Goal: Task Accomplishment & Management: Manage account settings

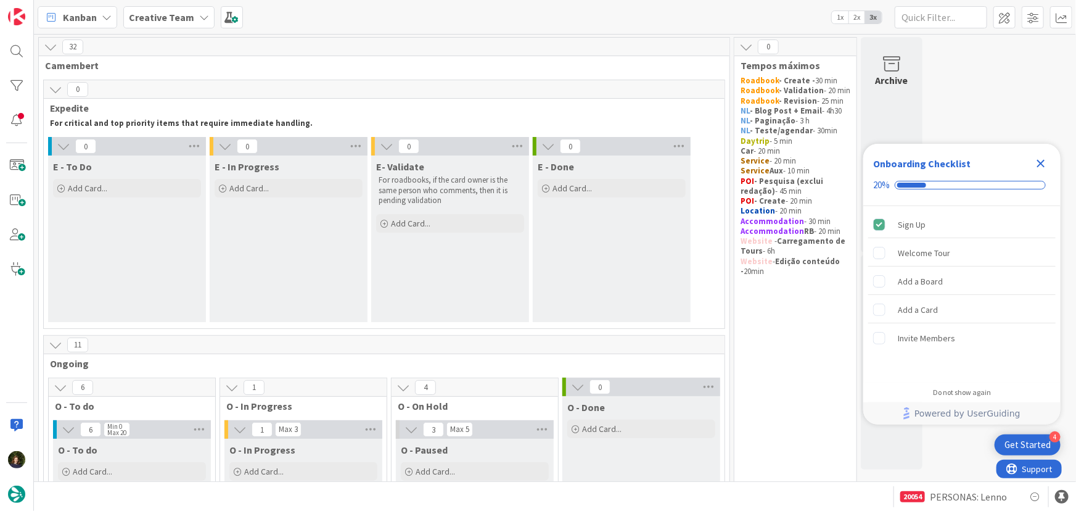
click at [1043, 164] on icon "Close Checklist" at bounding box center [1040, 163] width 15 height 15
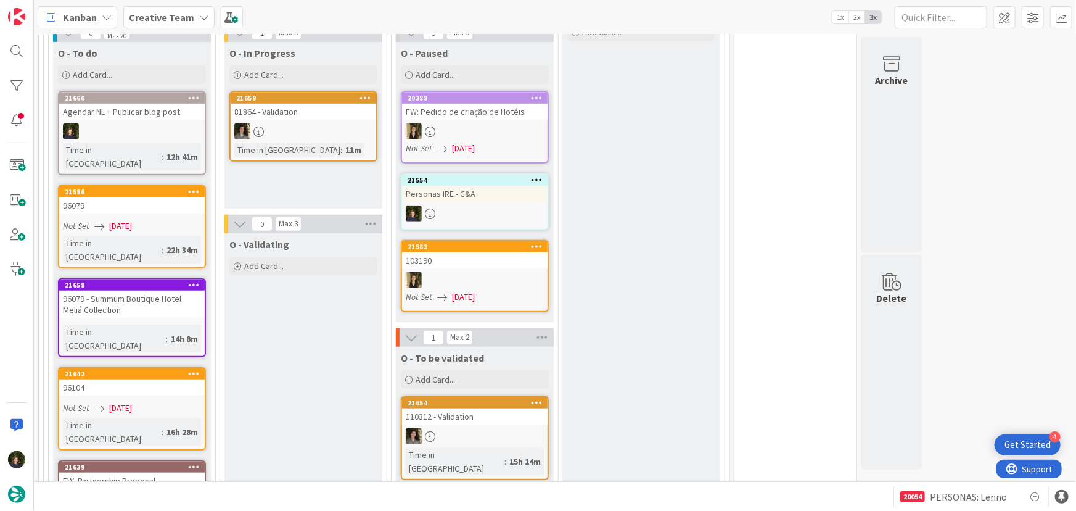
scroll to position [392, 0]
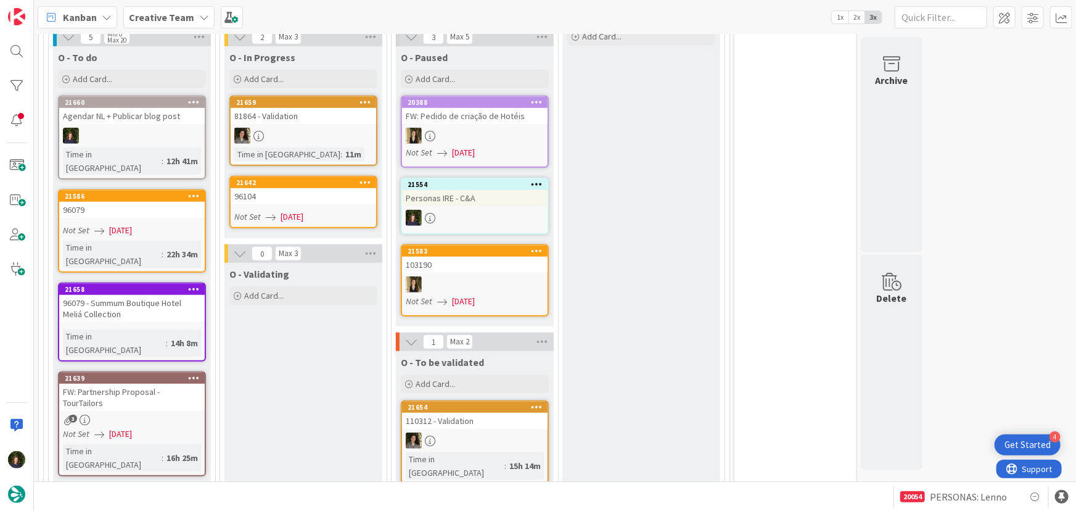
click at [297, 203] on link "21642 96104 Not Set 25/08/2025" at bounding box center [303, 202] width 148 height 52
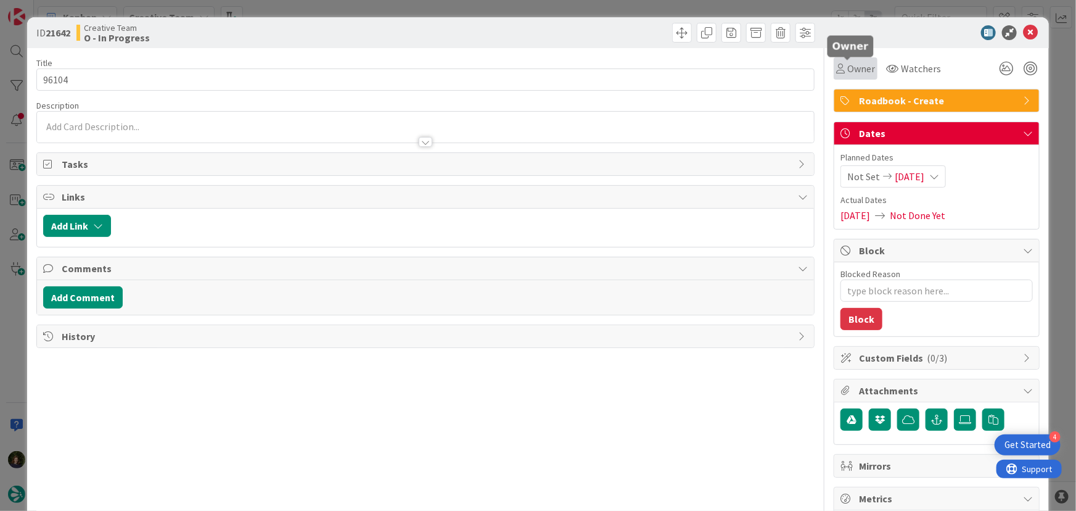
click at [855, 69] on span "Owner" at bounding box center [861, 68] width 28 height 15
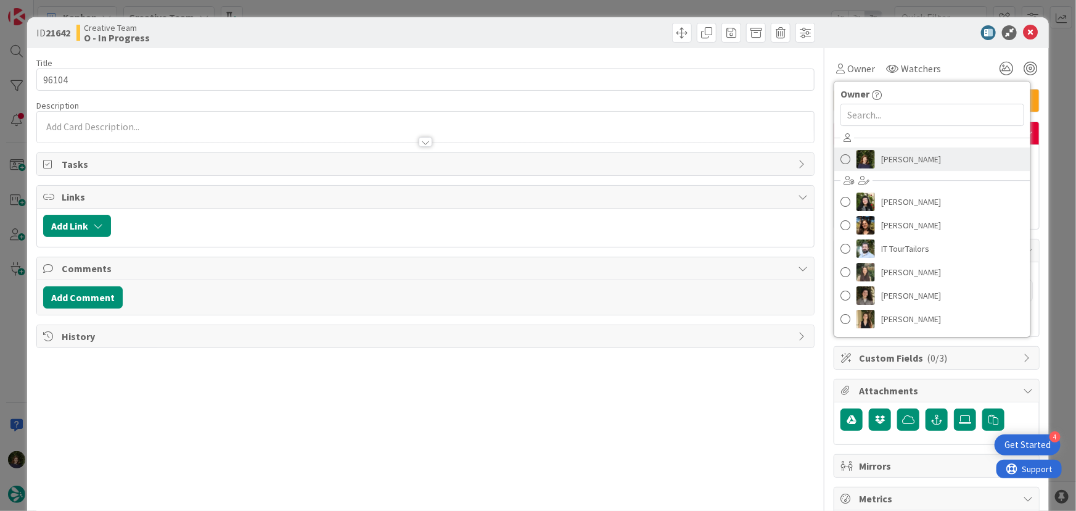
click at [893, 157] on span "Margarida Carvalho" at bounding box center [911, 159] width 60 height 18
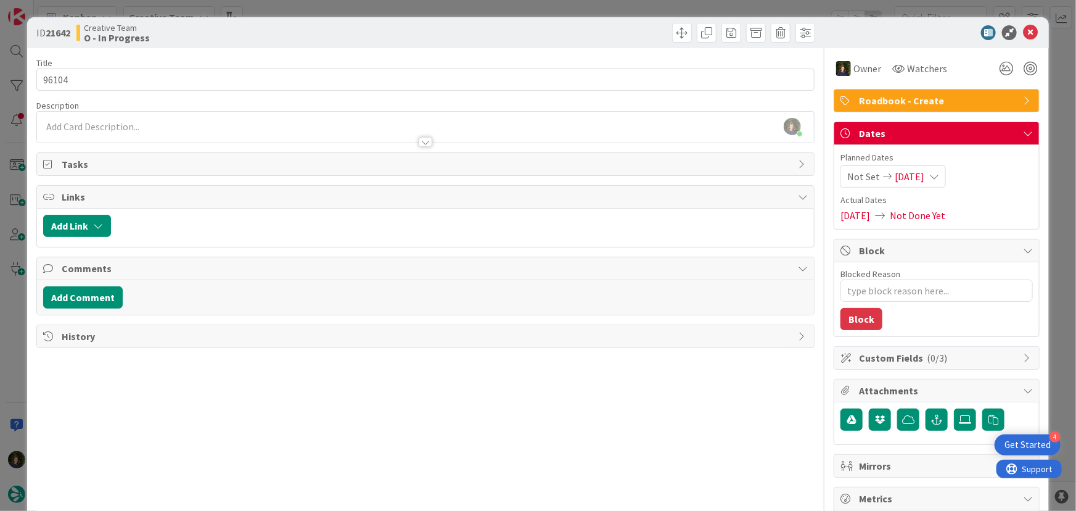
type textarea "x"
click at [92, 121] on div "Margarida Carvalho joined 5 m ago" at bounding box center [425, 127] width 777 height 31
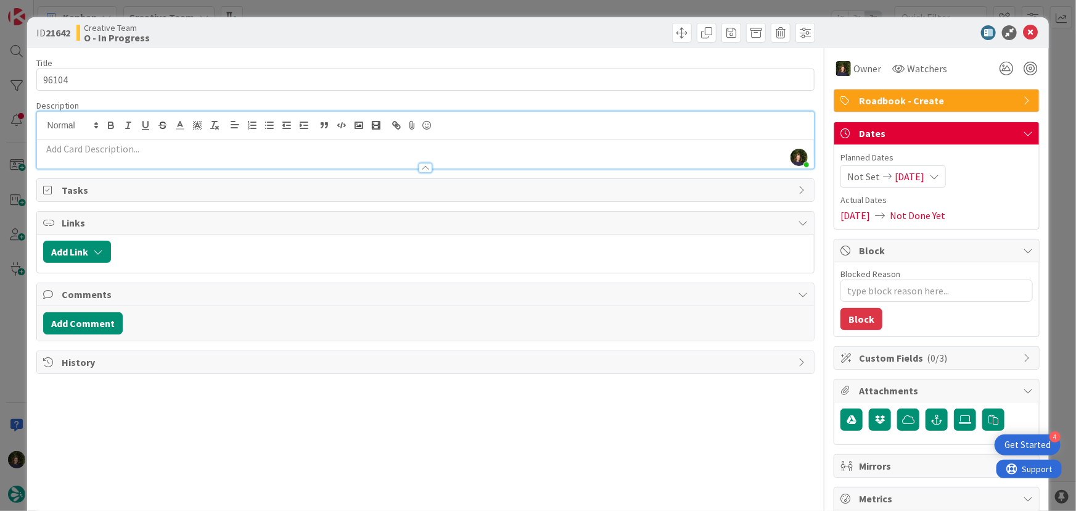
paste div
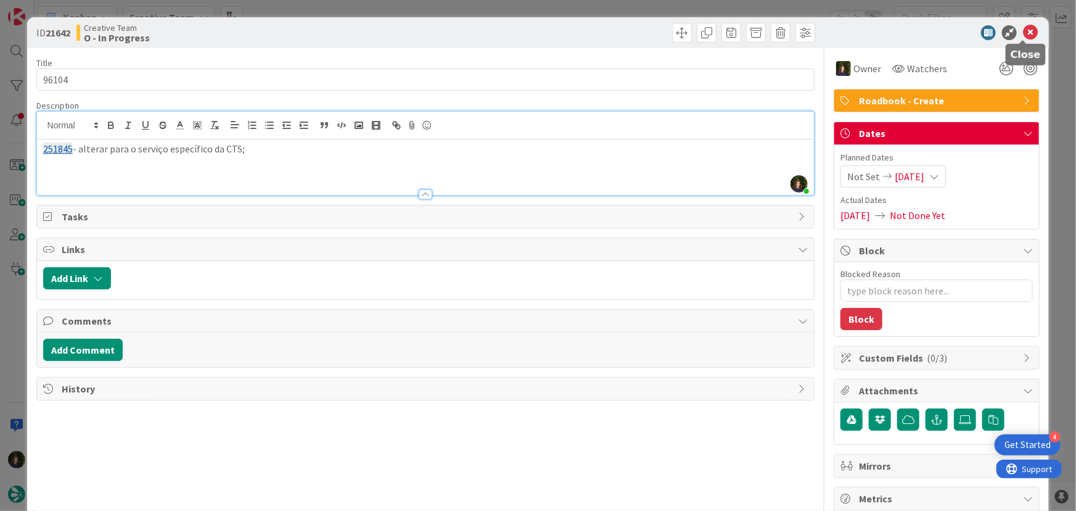
click at [1023, 37] on icon at bounding box center [1030, 32] width 15 height 15
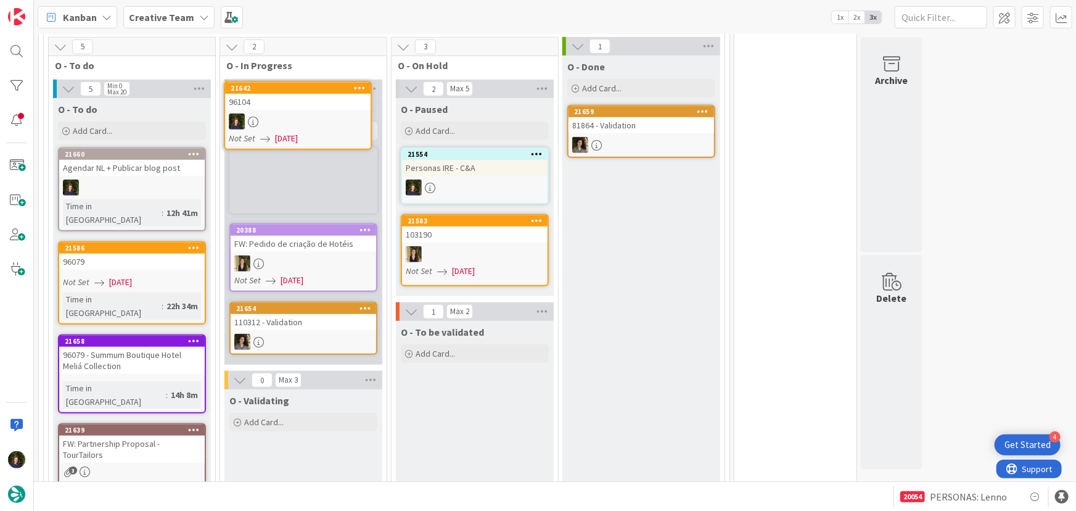
scroll to position [313, 0]
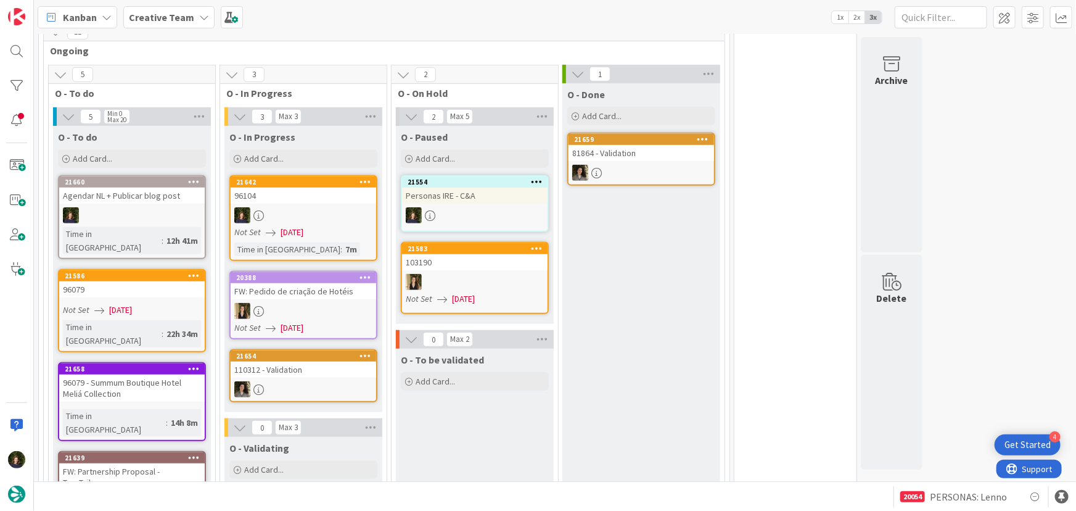
click at [290, 218] on div at bounding box center [304, 215] width 146 height 16
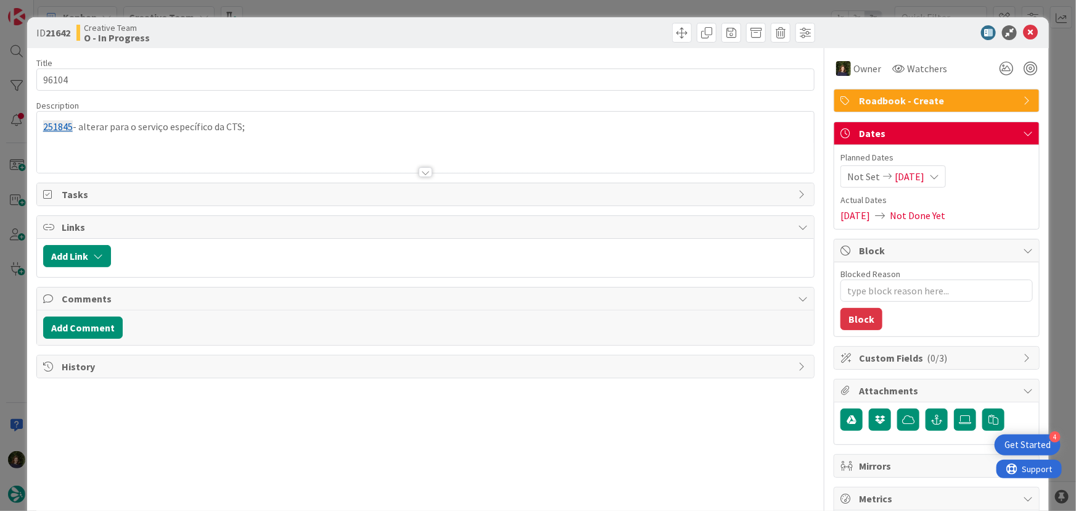
drag, startPoint x: 52, startPoint y: 158, endPoint x: 67, endPoint y: 157, distance: 14.2
click at [52, 157] on div at bounding box center [425, 156] width 777 height 31
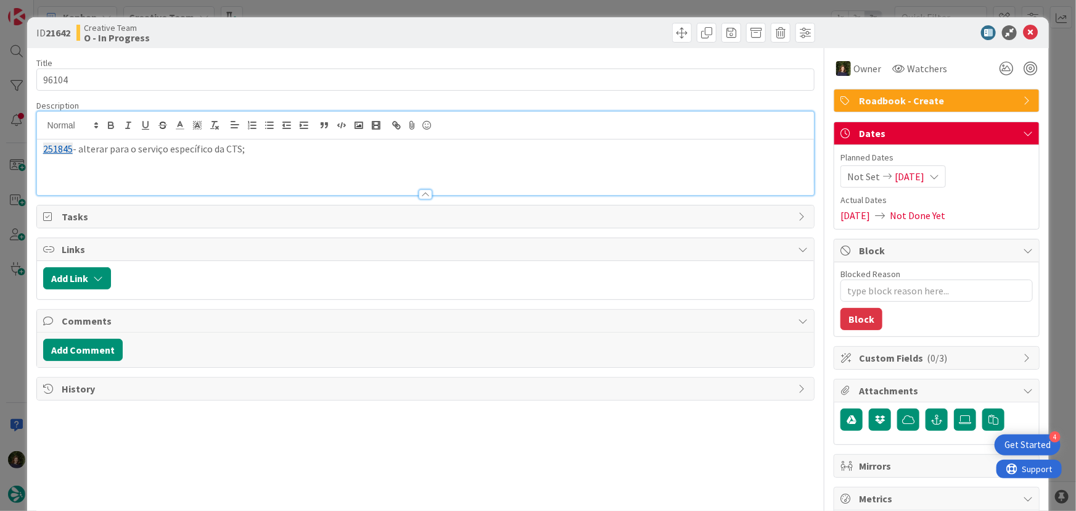
click at [84, 171] on div "251845 - alterar para o serviço específico da CTS;" at bounding box center [425, 166] width 777 height 55
click at [267, 145] on p "251845 - alterar para o serviço específico da CTS;" at bounding box center [425, 149] width 765 height 14
paste div
type textarea "x"
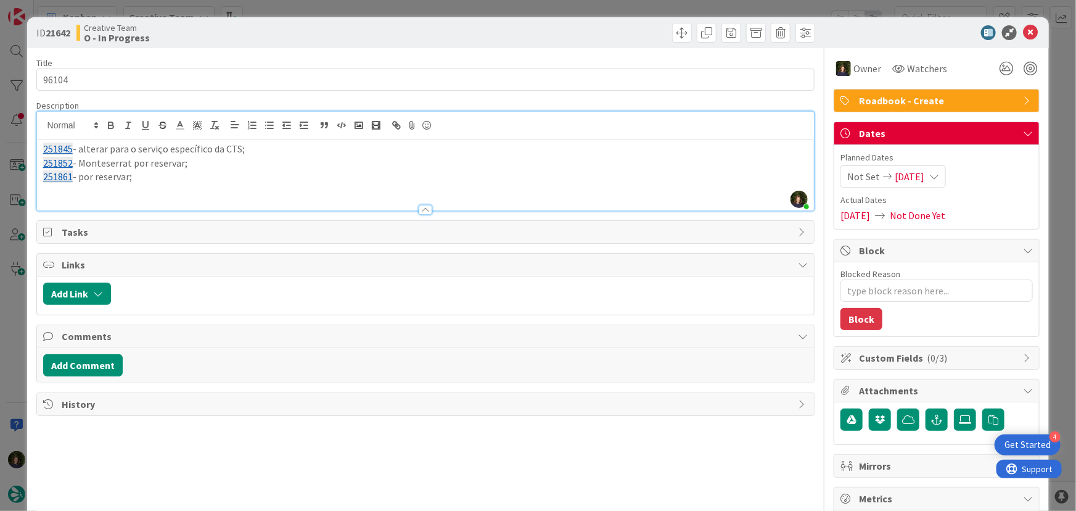
click at [81, 182] on p "251861 - por reservar;" at bounding box center [425, 177] width 765 height 14
click at [317, 170] on div "251845 - alterar para o serviço específico da CTS; 251852 - Monteserrat por res…" at bounding box center [425, 174] width 777 height 71
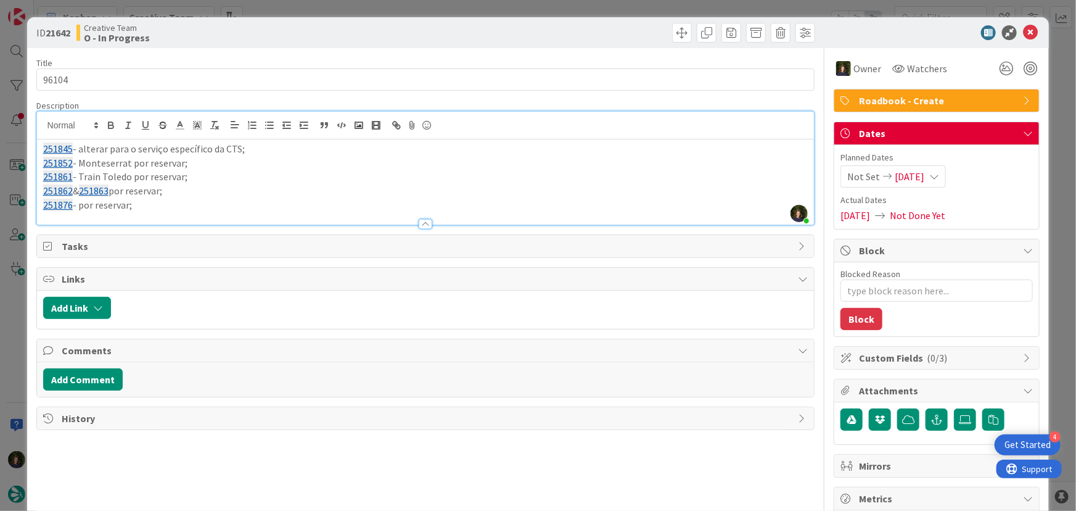
drag, startPoint x: 144, startPoint y: 207, endPoint x: 33, endPoint y: 146, distance: 126.4
click at [33, 146] on div "ID 21642 Creative Team O - In Progress Title 5 / 128 96104 Description Margarid…" at bounding box center [538, 373] width 1022 height 712
copy div "251845 - alterar para o serviço específico da CTS; 251852 - Monteserrat por res…"
drag, startPoint x: 1020, startPoint y: 36, endPoint x: 961, endPoint y: 61, distance: 64.4
click at [1023, 36] on icon at bounding box center [1030, 32] width 15 height 15
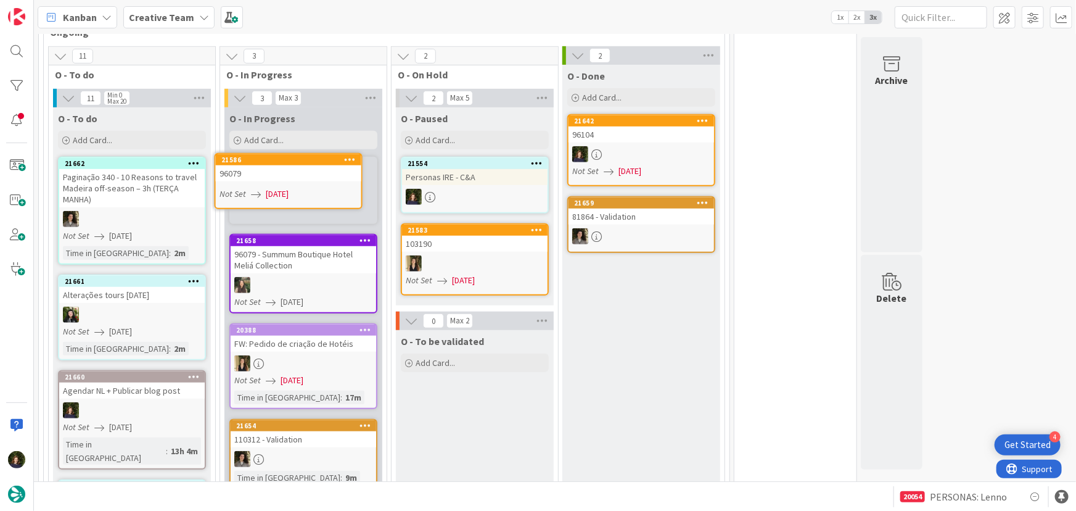
scroll to position [329, 0]
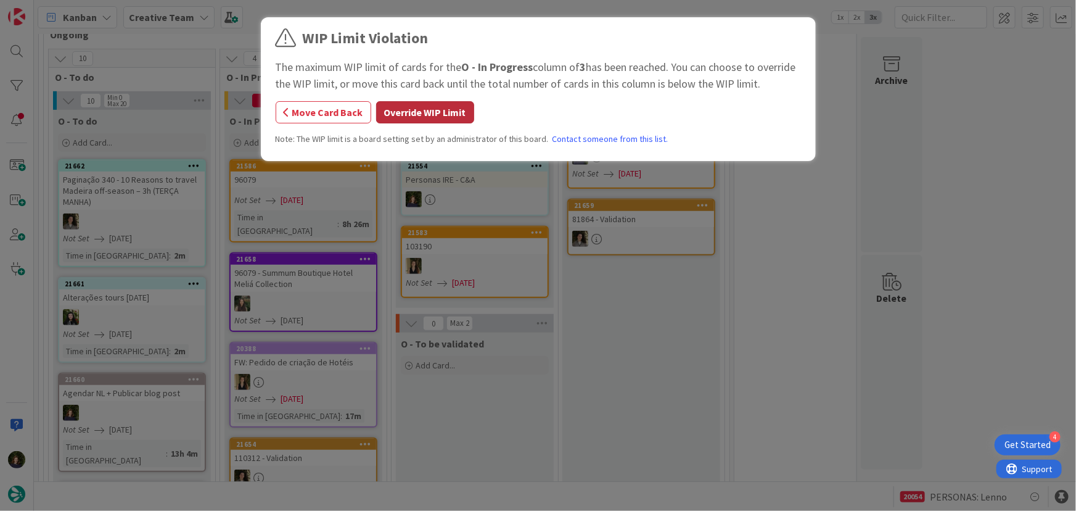
click at [428, 112] on button "Override WIP Limit" at bounding box center [425, 112] width 98 height 22
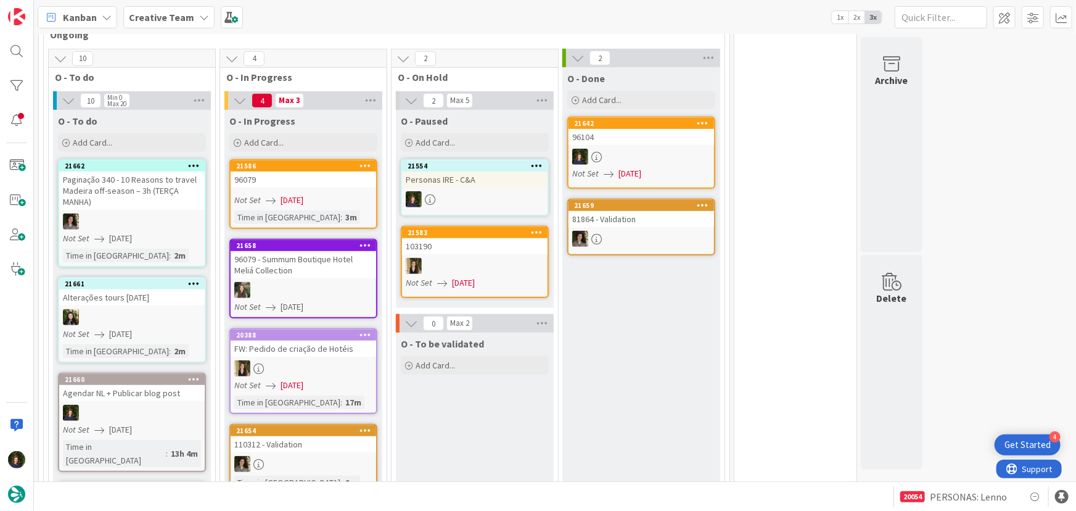
click at [277, 182] on div "96079" at bounding box center [304, 179] width 146 height 16
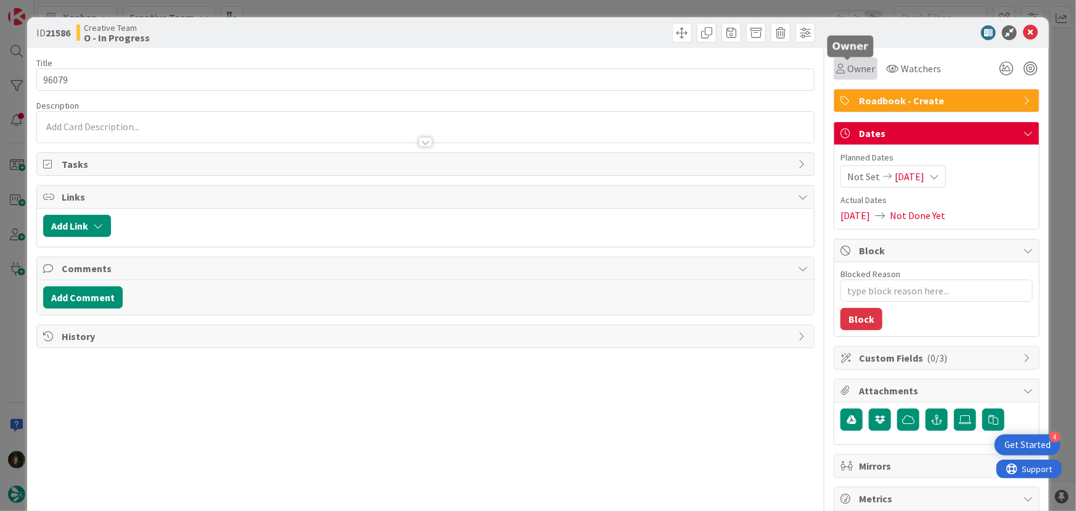
click at [847, 67] on span "Owner" at bounding box center [861, 68] width 28 height 15
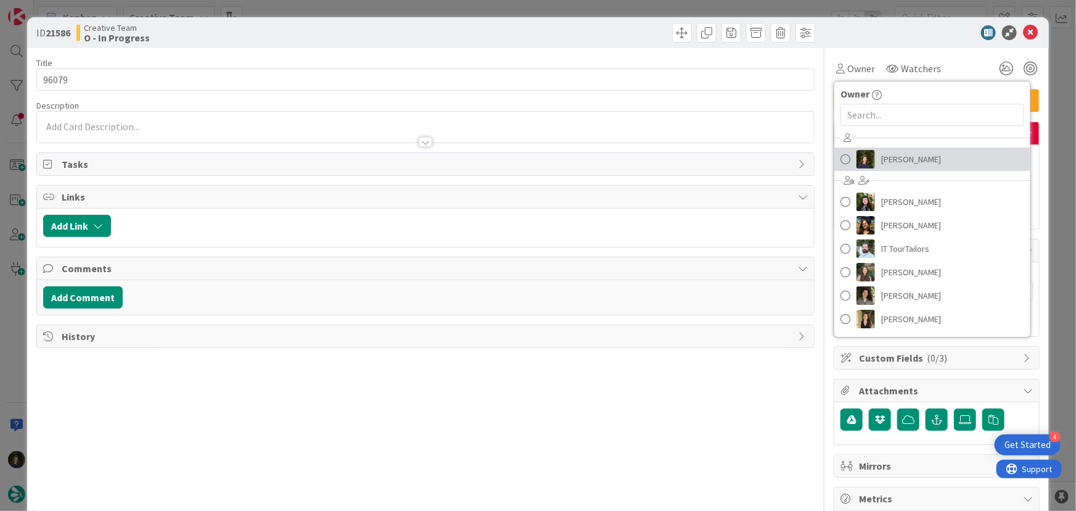
click at [888, 160] on span "Margarida Carvalho" at bounding box center [911, 159] width 60 height 18
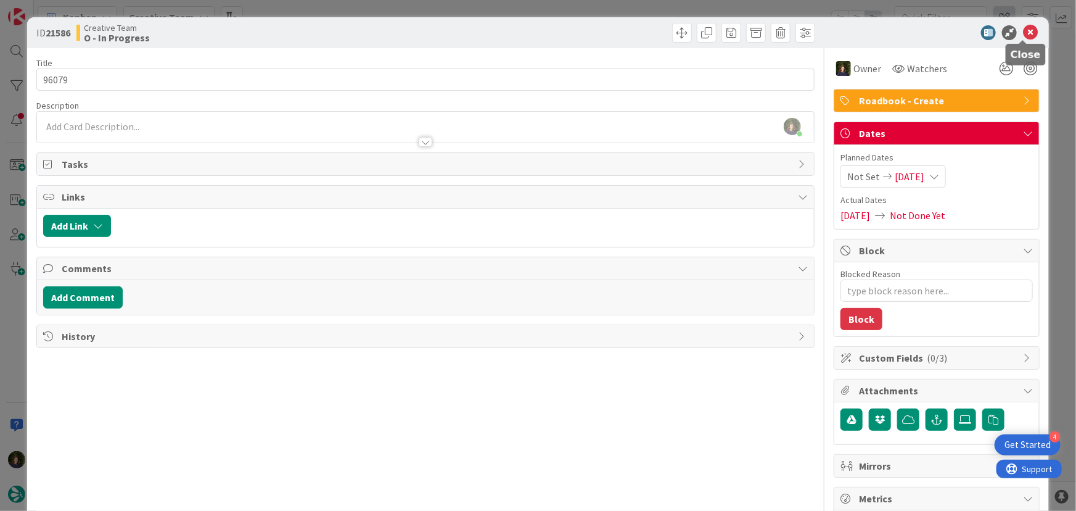
drag, startPoint x: 1025, startPoint y: 25, endPoint x: 1004, endPoint y: 28, distance: 20.6
click at [1025, 25] on icon at bounding box center [1030, 32] width 15 height 15
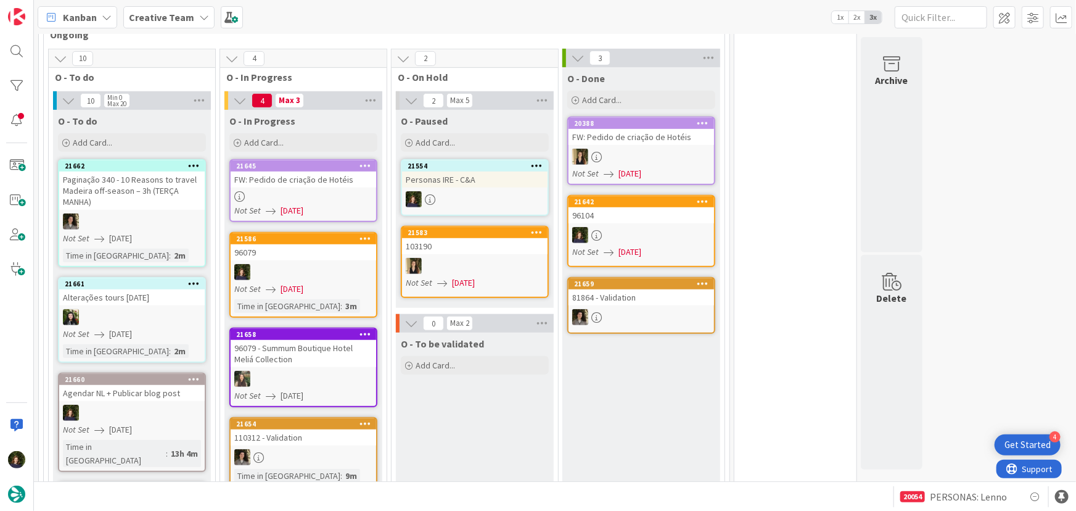
click at [290, 264] on div at bounding box center [304, 272] width 146 height 16
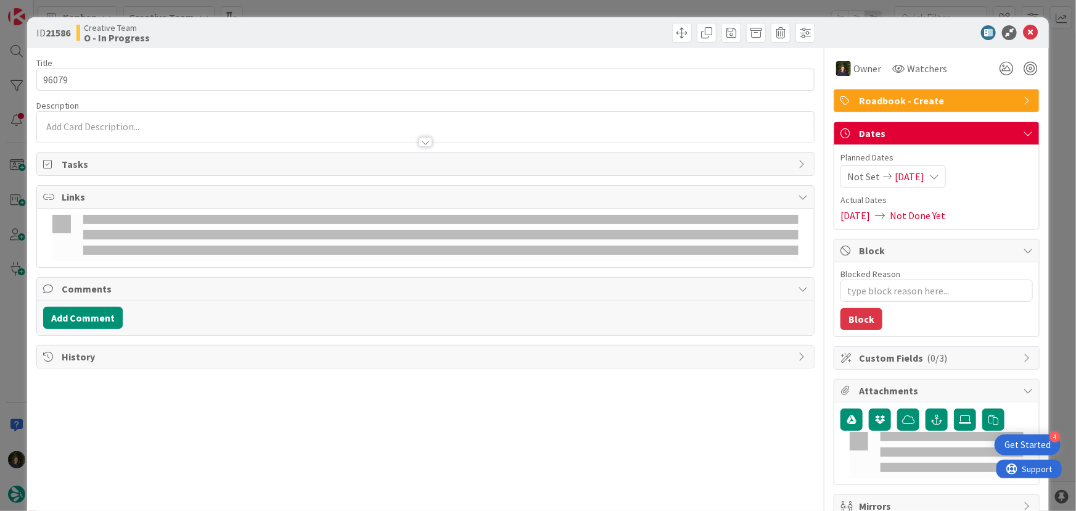
type textarea "x"
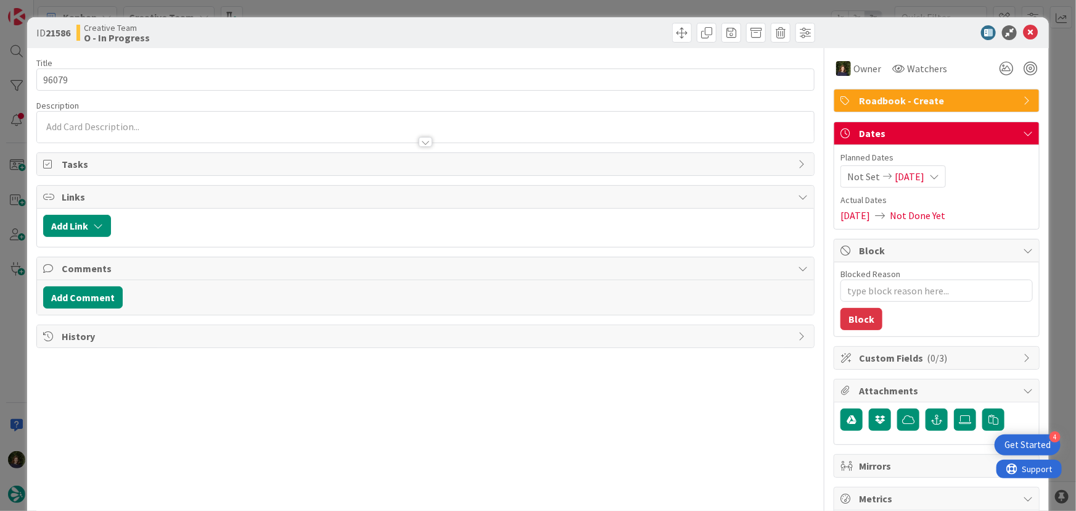
click at [81, 123] on p at bounding box center [425, 127] width 765 height 14
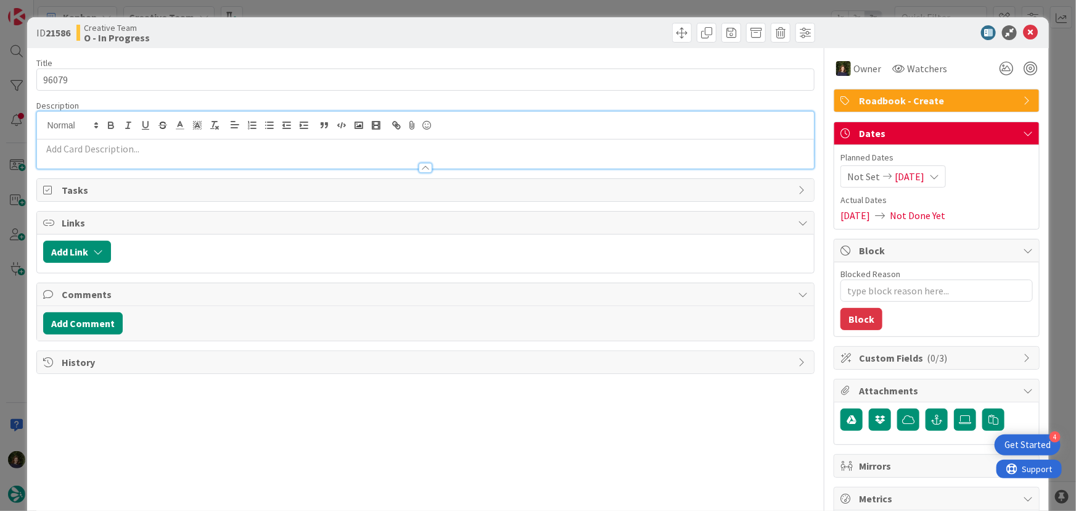
scroll to position [379, 0]
click at [85, 152] on p at bounding box center [425, 149] width 765 height 14
paste div
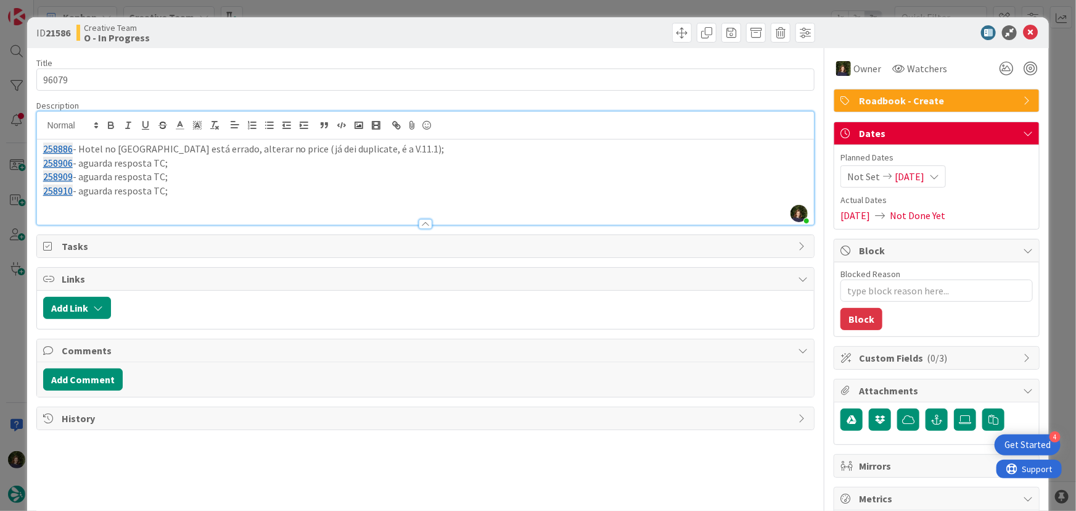
scroll to position [392, 0]
click at [1028, 28] on icon at bounding box center [1030, 32] width 15 height 15
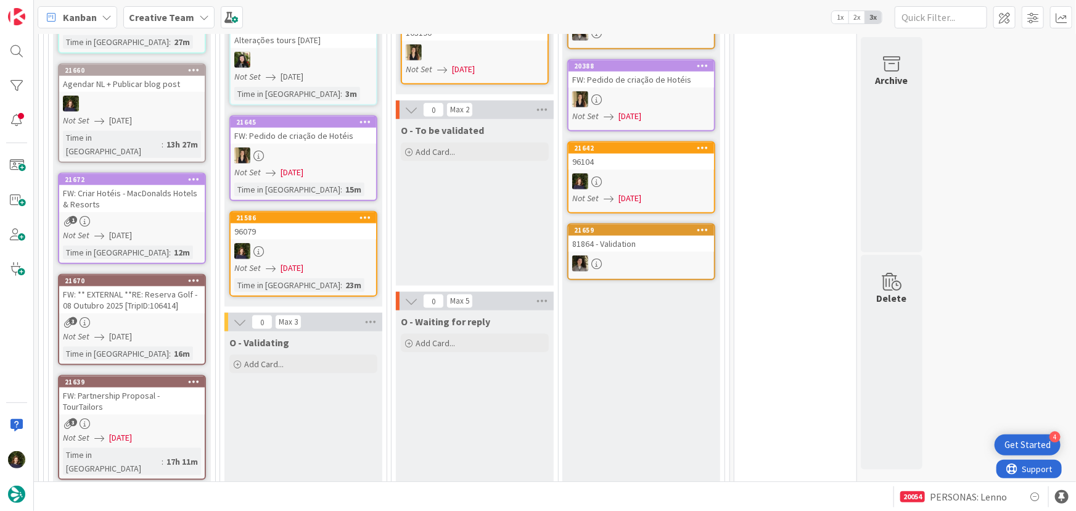
scroll to position [728, 0]
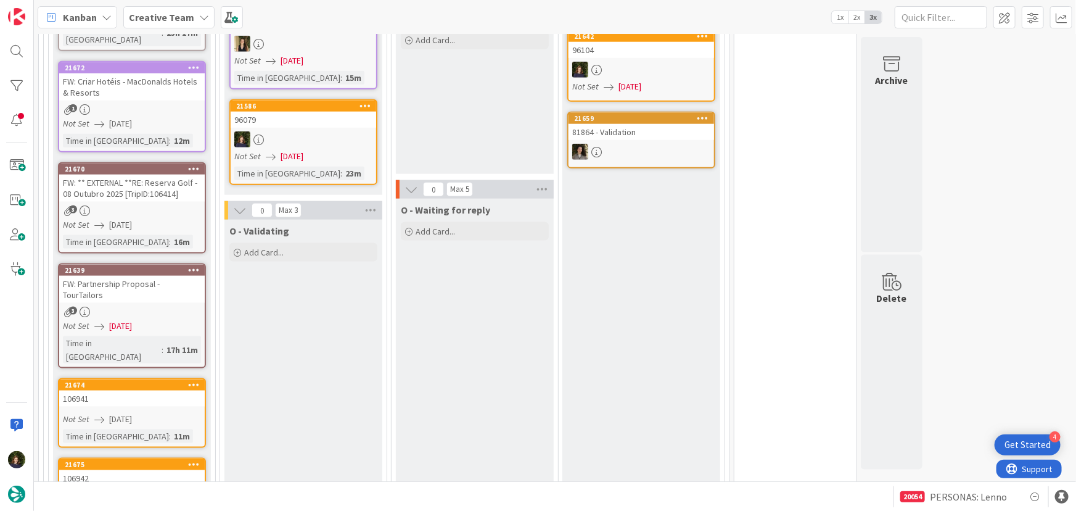
click at [290, 131] on div at bounding box center [304, 139] width 146 height 16
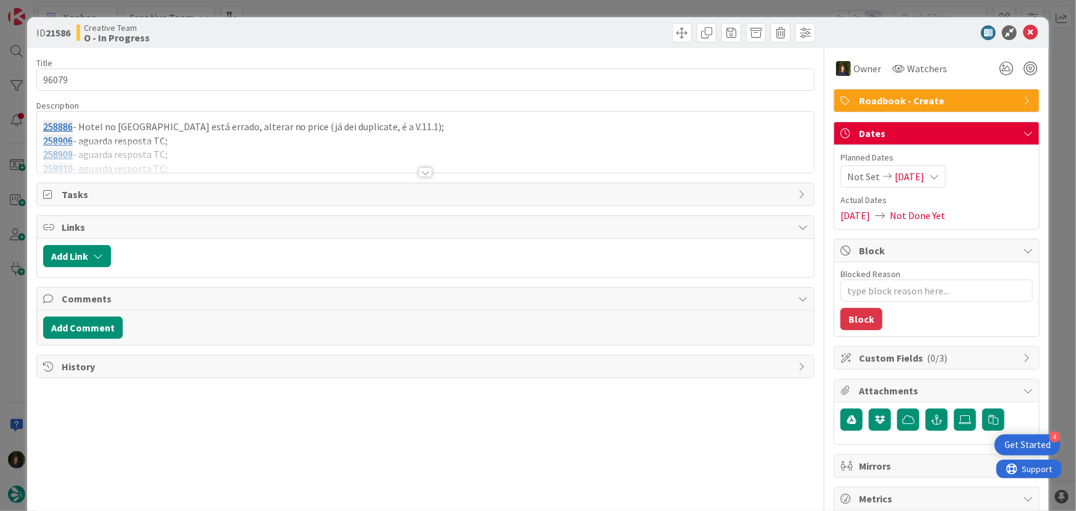
click at [427, 170] on div at bounding box center [426, 172] width 14 height 10
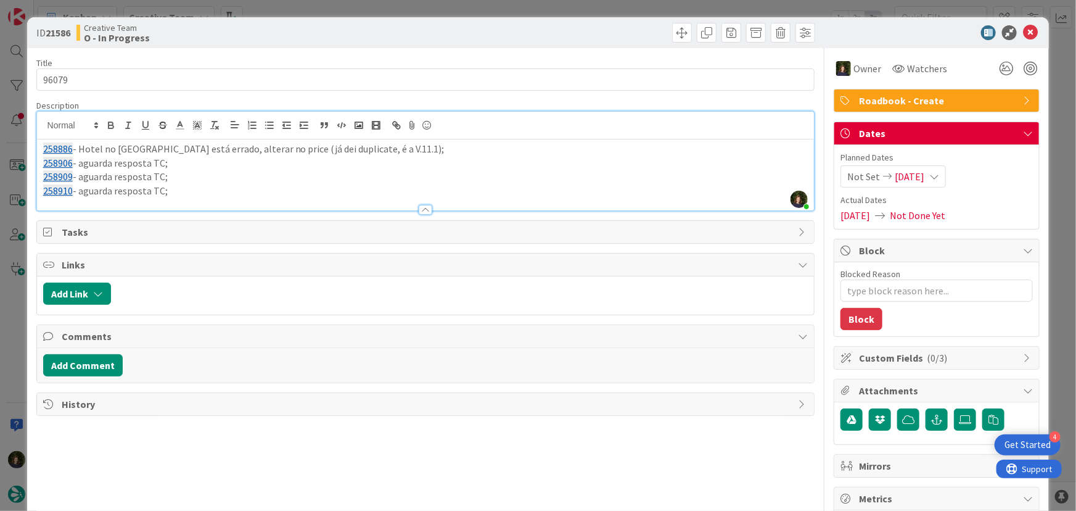
type textarea "x"
drag, startPoint x: 162, startPoint y: 191, endPoint x: 76, endPoint y: 192, distance: 86.3
click at [80, 191] on p "258910 - aguarda resposta TC;" at bounding box center [425, 191] width 765 height 14
click at [189, 186] on p "258910 - falta reservar;" at bounding box center [425, 191] width 765 height 14
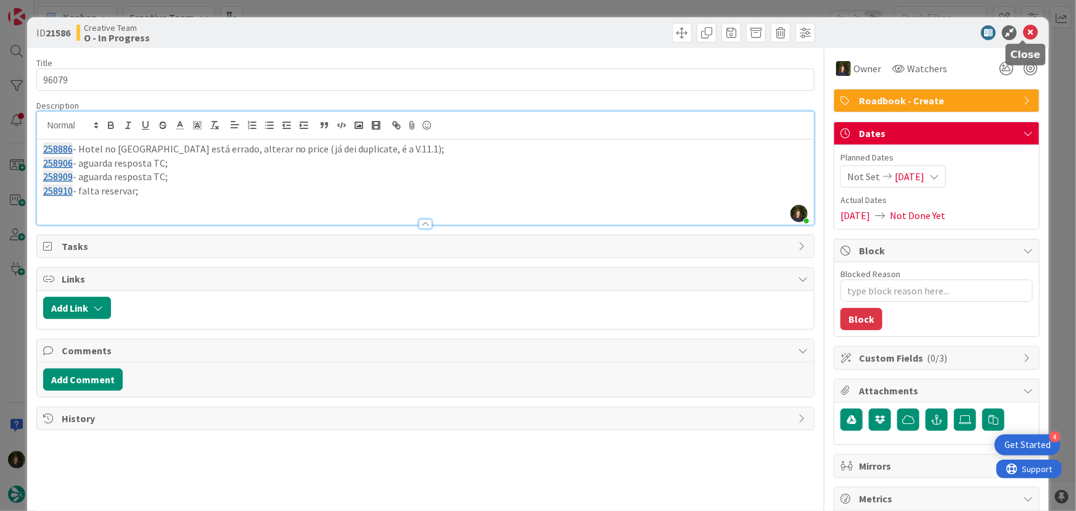
click at [1023, 35] on icon at bounding box center [1030, 32] width 15 height 15
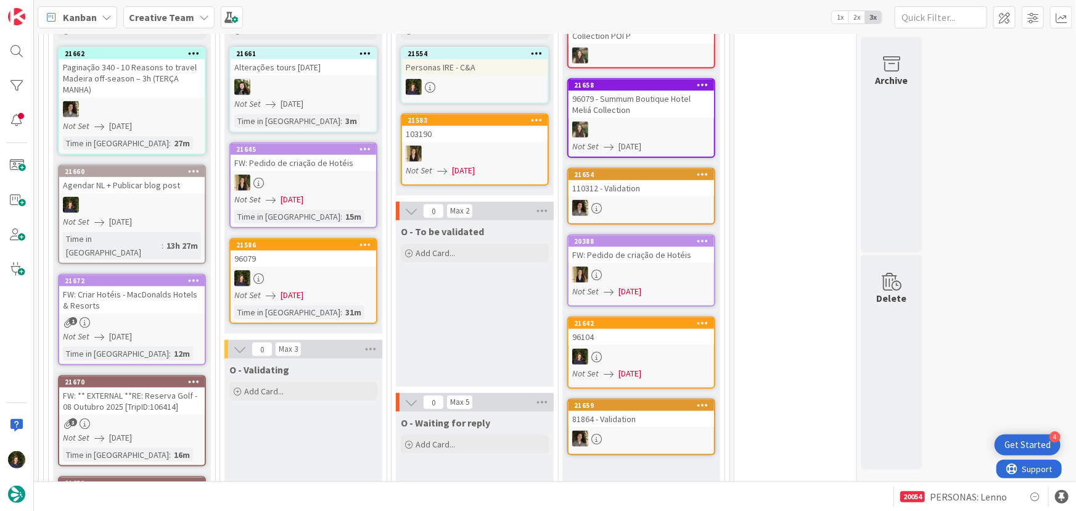
scroll to position [426, 0]
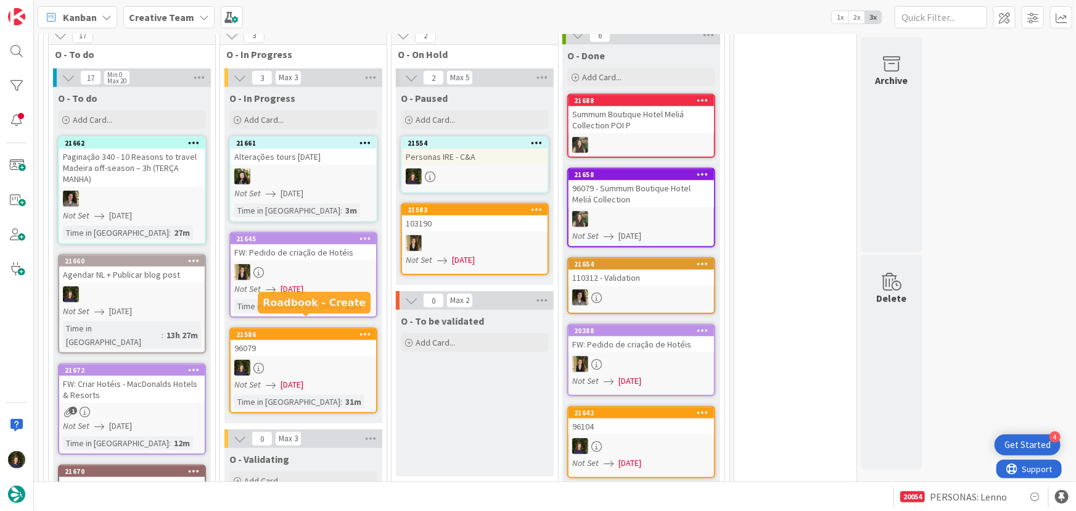
click at [320, 340] on div "96079" at bounding box center [304, 348] width 146 height 16
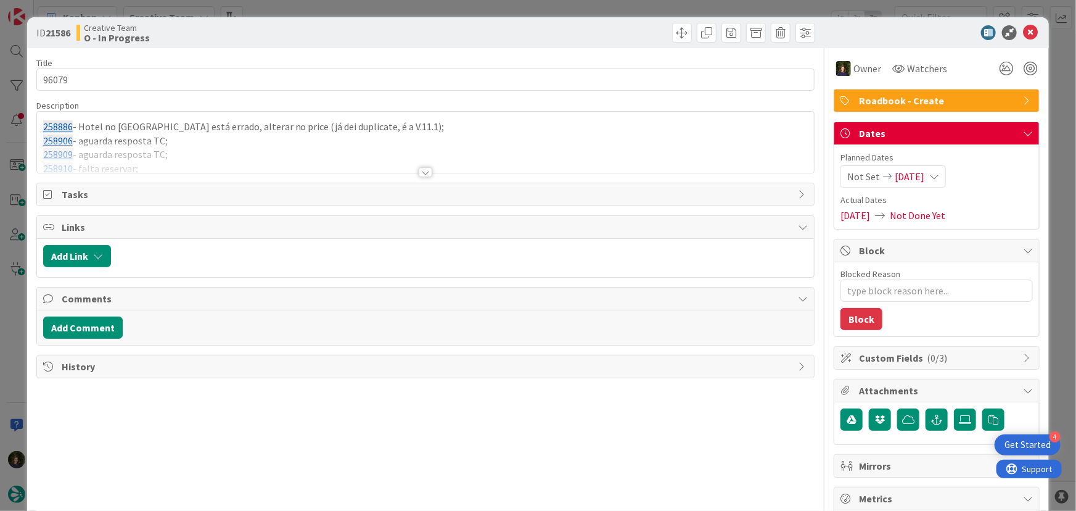
type textarea "x"
click at [424, 168] on div at bounding box center [426, 172] width 14 height 10
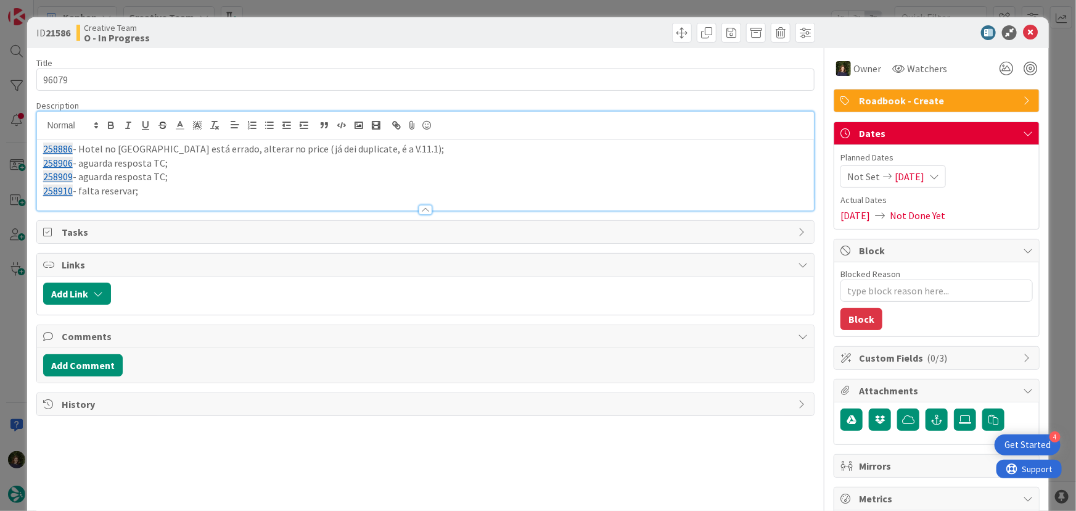
click at [184, 188] on p "258910 - falta reservar;" at bounding box center [425, 191] width 765 height 14
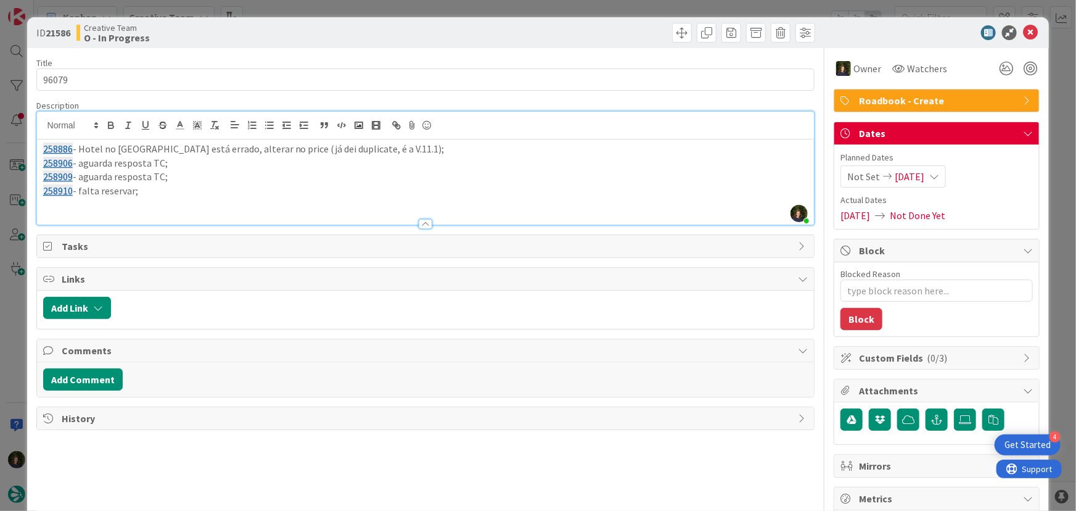
paste div
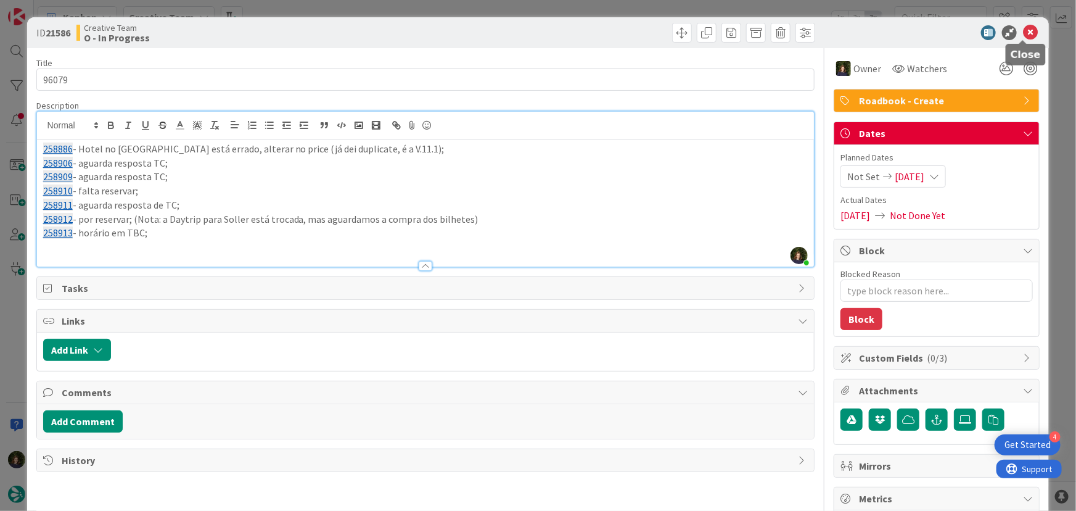
click at [1025, 30] on icon at bounding box center [1030, 32] width 15 height 15
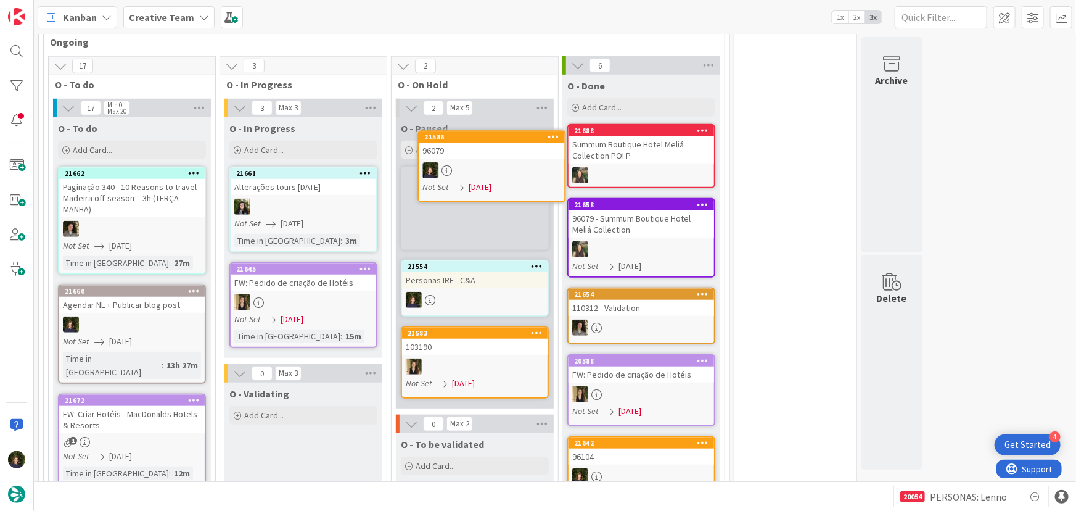
scroll to position [378, 0]
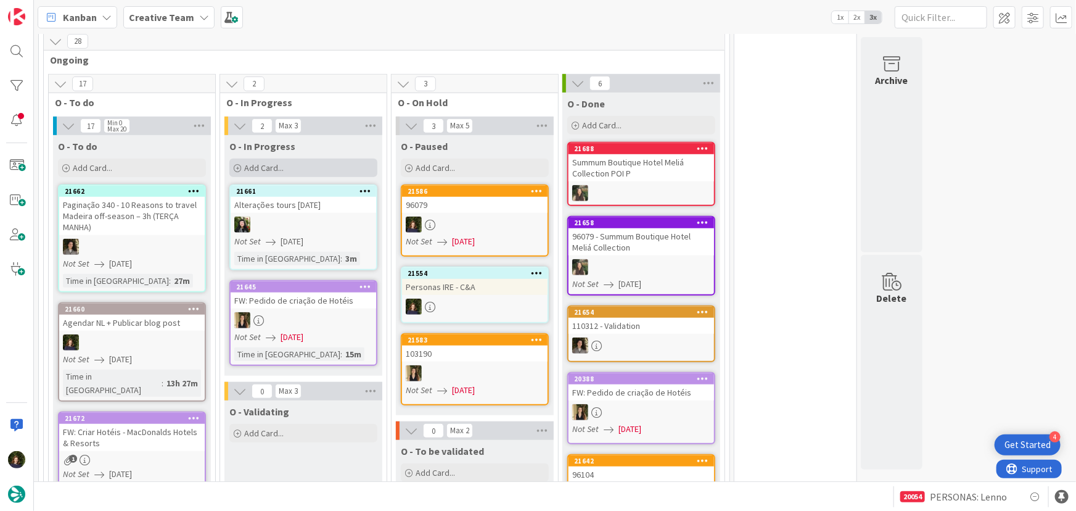
click at [281, 162] on span "Add Card..." at bounding box center [263, 167] width 39 height 11
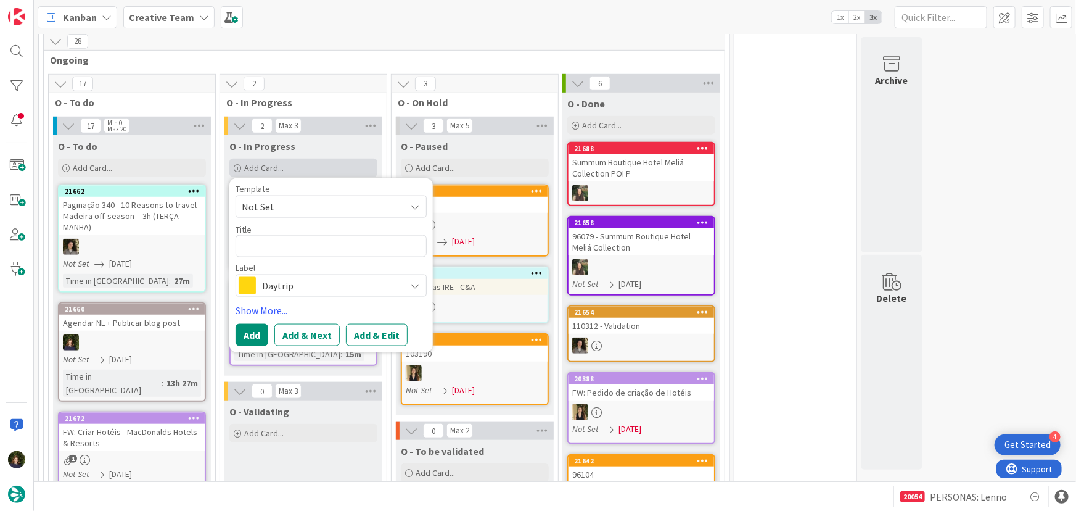
type textarea "x"
type textarea "S"
type textarea "x"
type textarea "Su"
type textarea "x"
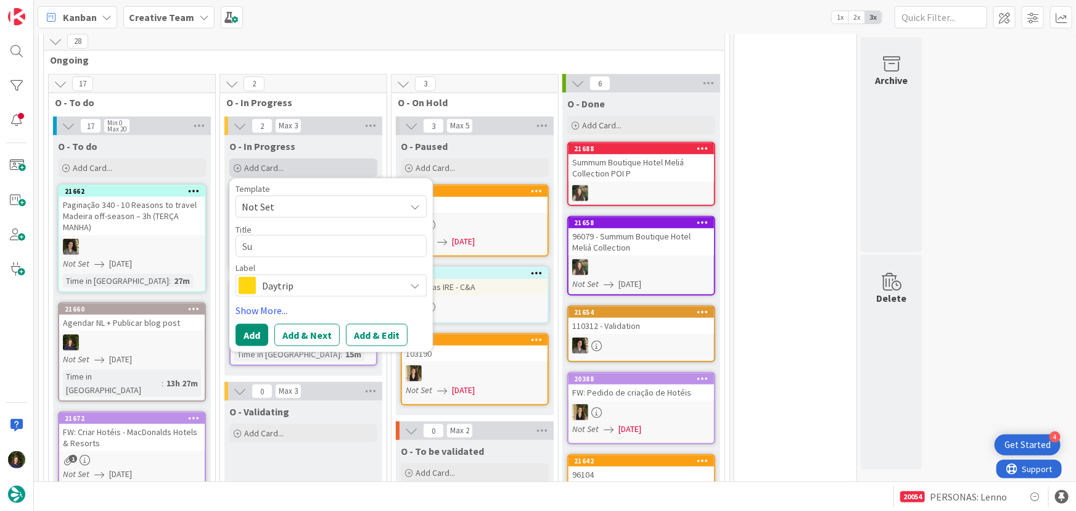
type textarea "Sup"
type textarea "x"
type textarea "Supp"
type textarea "x"
type textarea "Suppl"
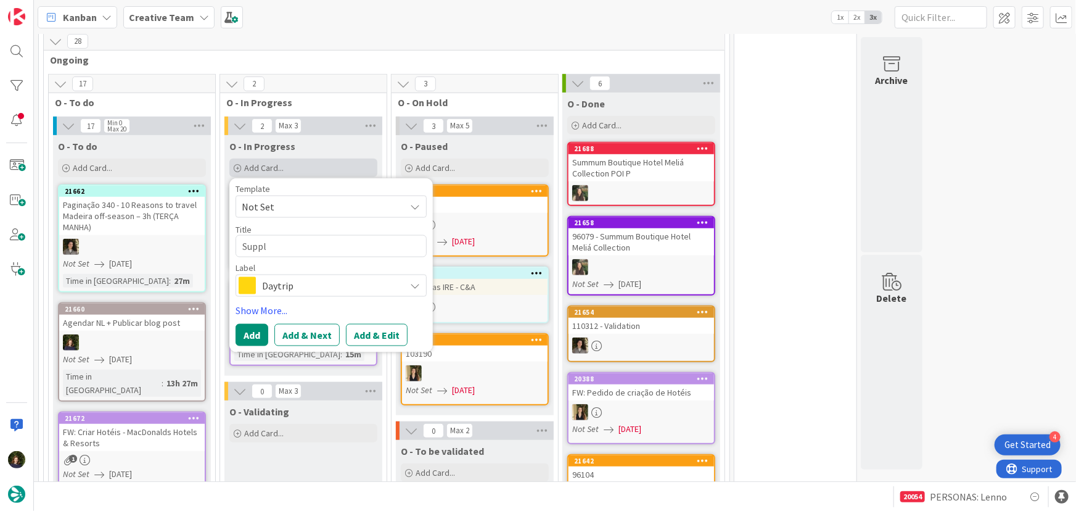
type textarea "x"
type textarea "Suppli"
type textarea "x"
type textarea "Supplie"
type textarea "x"
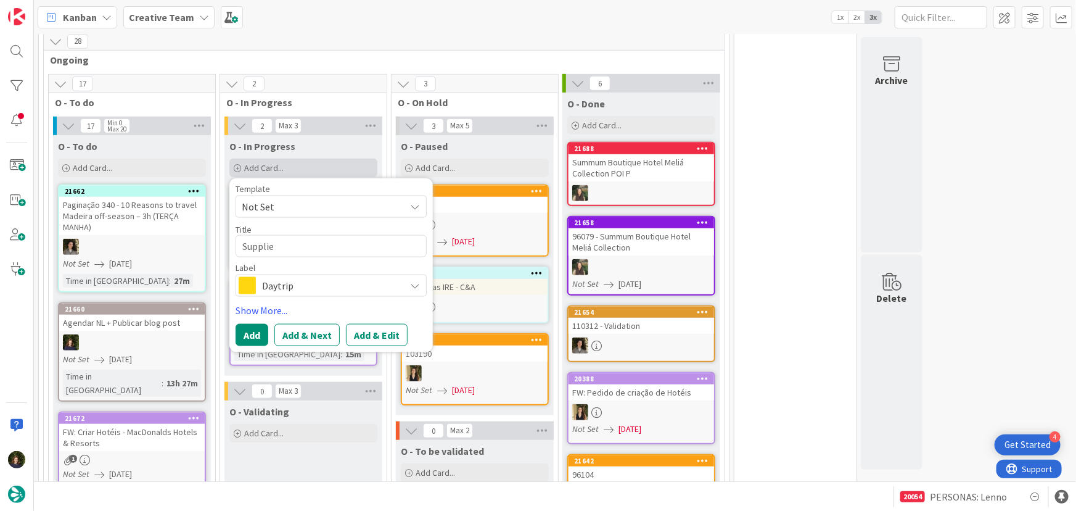
type textarea "Supplier"
type textarea "x"
type textarea "Supplier"
type textarea "x"
type textarea "Supplier S"
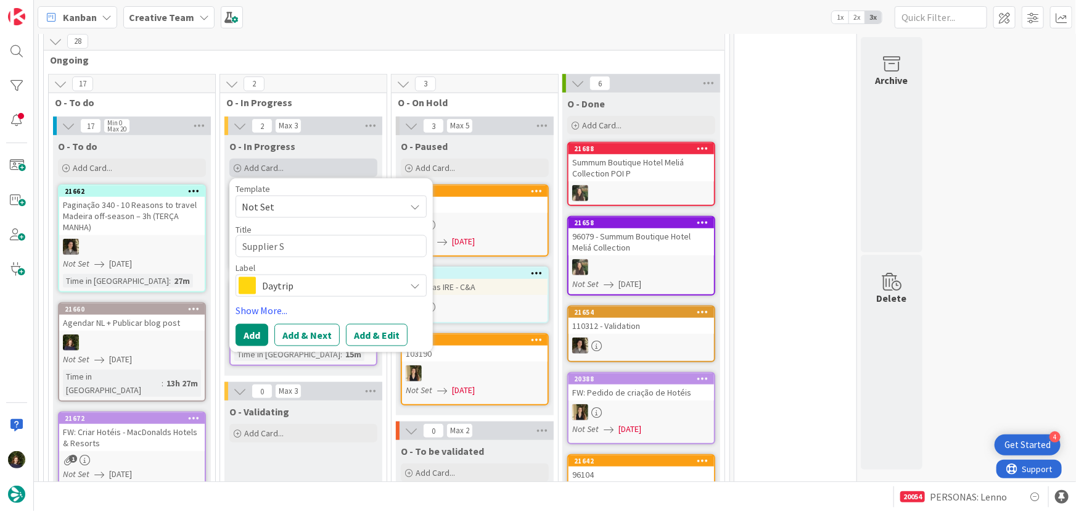
type textarea "x"
type textarea "Supplier Sa"
type textarea "x"
type textarea "Supplier Sa"
type textarea "x"
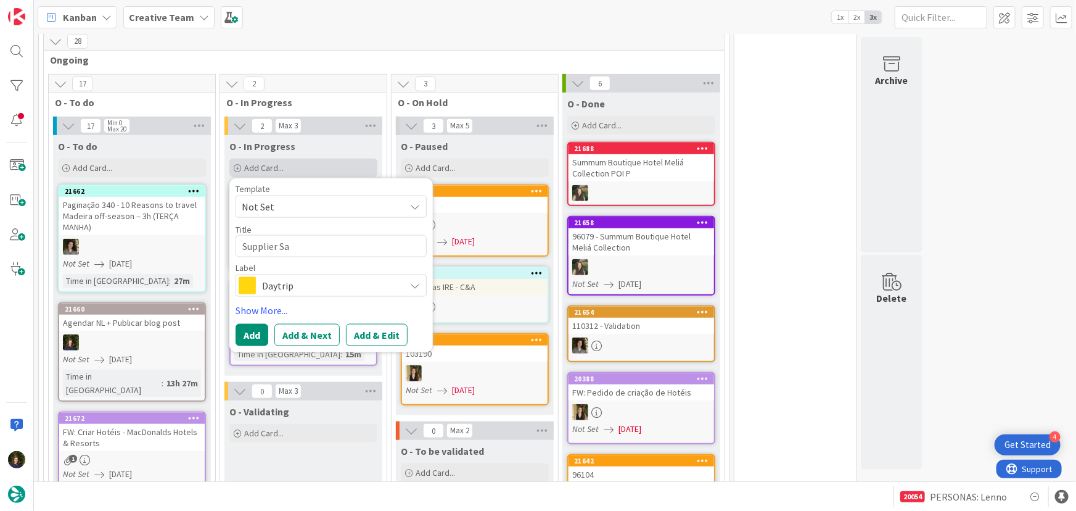
type textarea "Supplier Sa C"
type textarea "x"
type textarea "Supplier Sa Ca"
type textarea "x"
type textarea "Supplier Sa Cas"
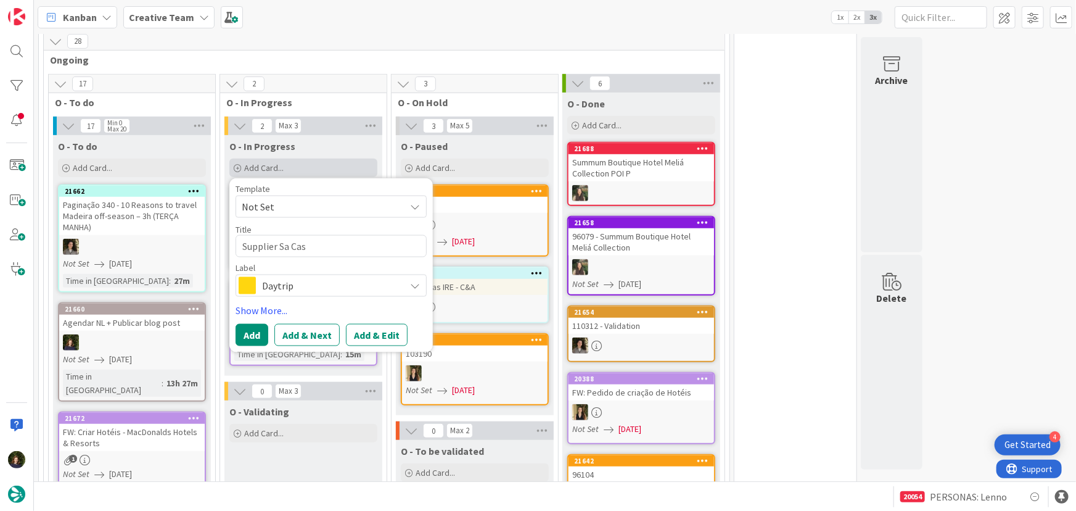
type textarea "x"
type textarea "Supplier Sa Cast"
type textarea "x"
type textarea "Supplier Sa Castl"
type textarea "x"
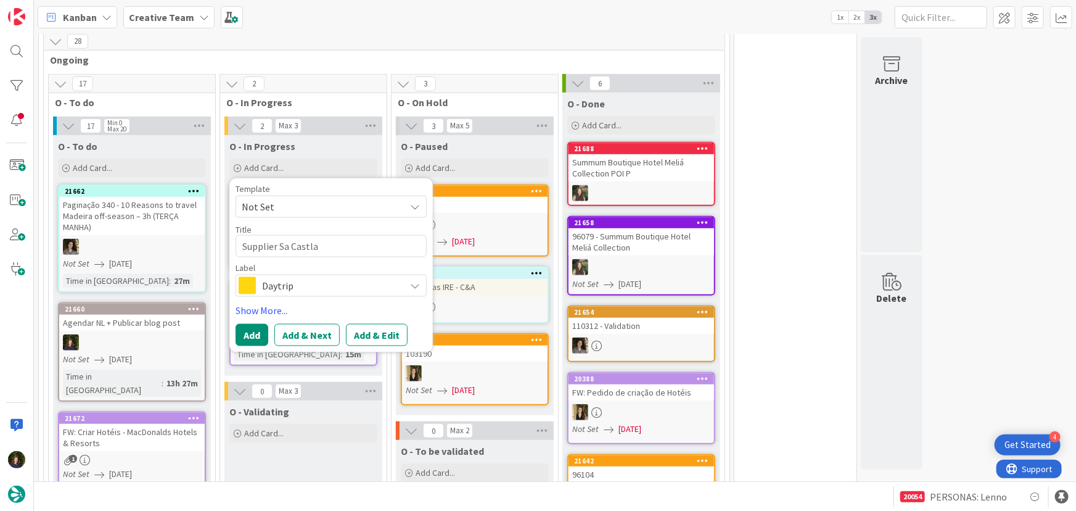
type textarea "Supplier Sa Castla"
click at [348, 236] on textarea "Supplier Sa Castla" at bounding box center [331, 246] width 191 height 22
type textarea "x"
type textarea "Supplier Sa Castla"
type textarea "x"
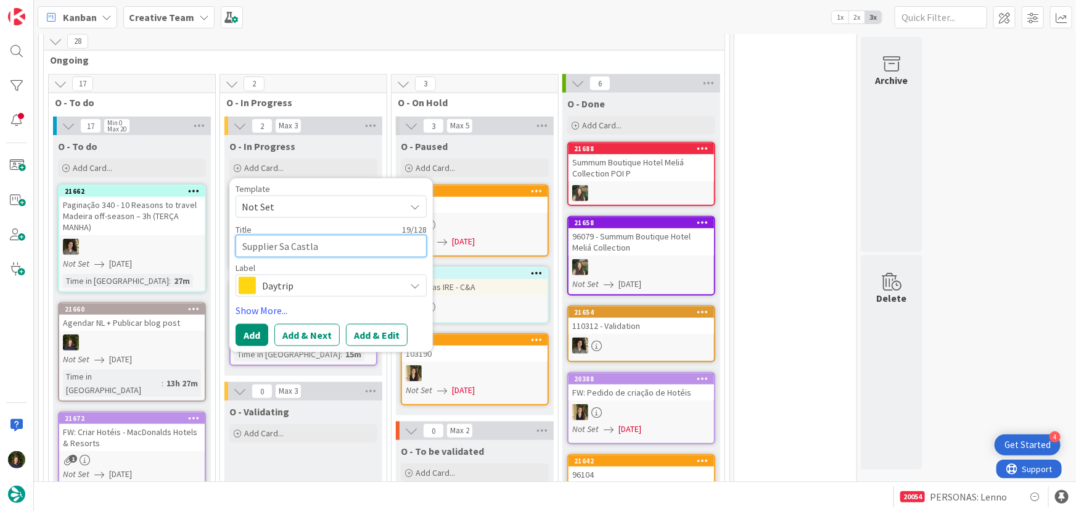
type textarea "Supplier Sa Castla -"
type textarea "x"
type textarea "Supplier Sa Castla -"
type textarea "x"
type textarea "Supplier Sa Castla - 9"
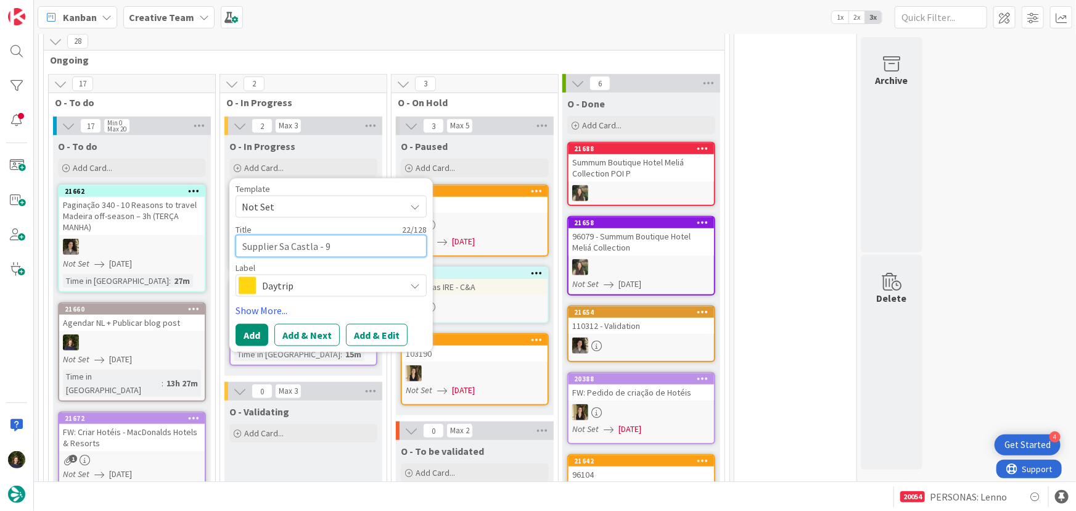
type textarea "x"
type textarea "Supplier Sa Castla - 96"
type textarea "x"
type textarea "Supplier Sa Castla - 960"
type textarea "x"
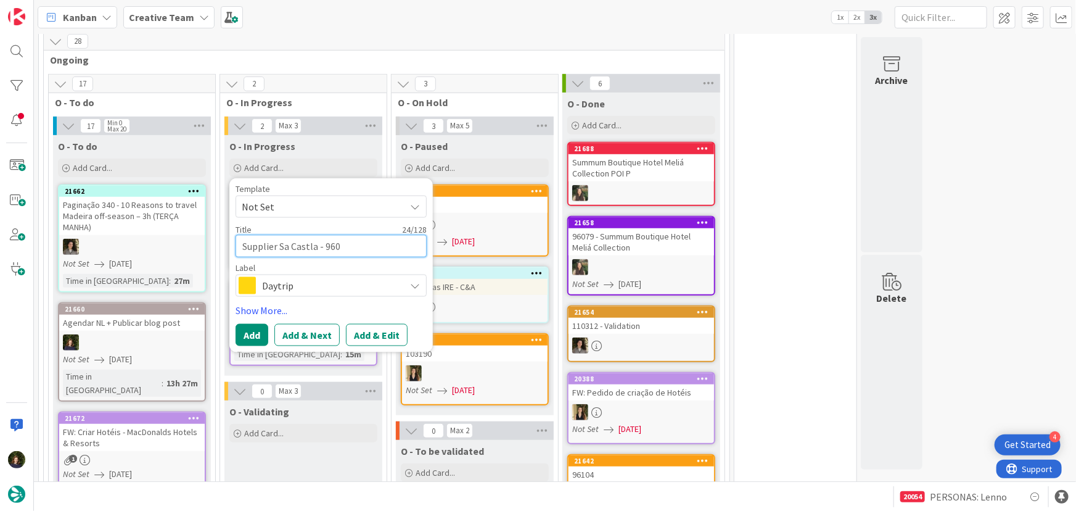
type textarea "Supplier Sa Castla - 9607"
type textarea "x"
type textarea "Supplier Sa Castla - 96079"
click at [321, 277] on span "Daytrip" at bounding box center [330, 285] width 137 height 17
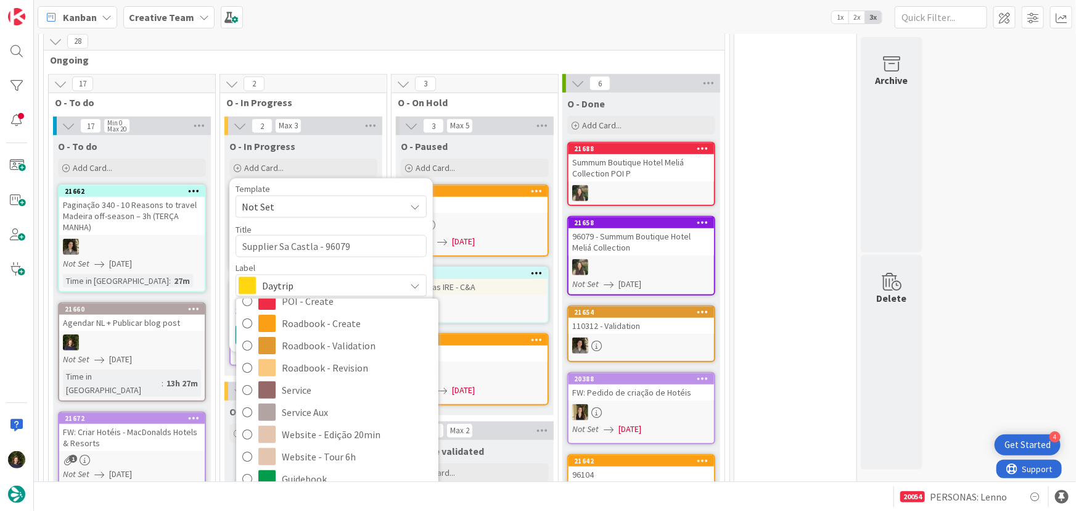
scroll to position [263, 0]
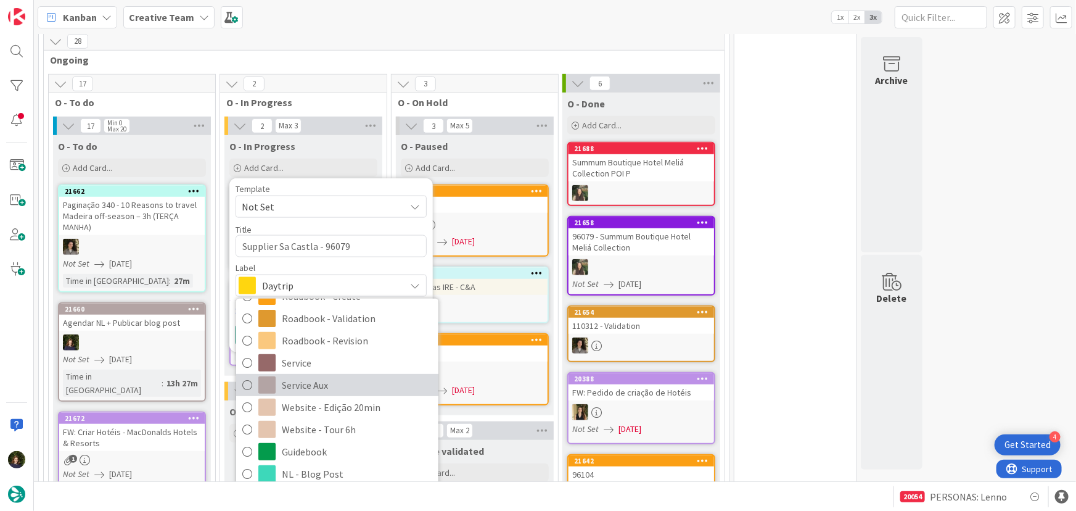
click at [307, 379] on span "Service Aux" at bounding box center [357, 384] width 150 height 18
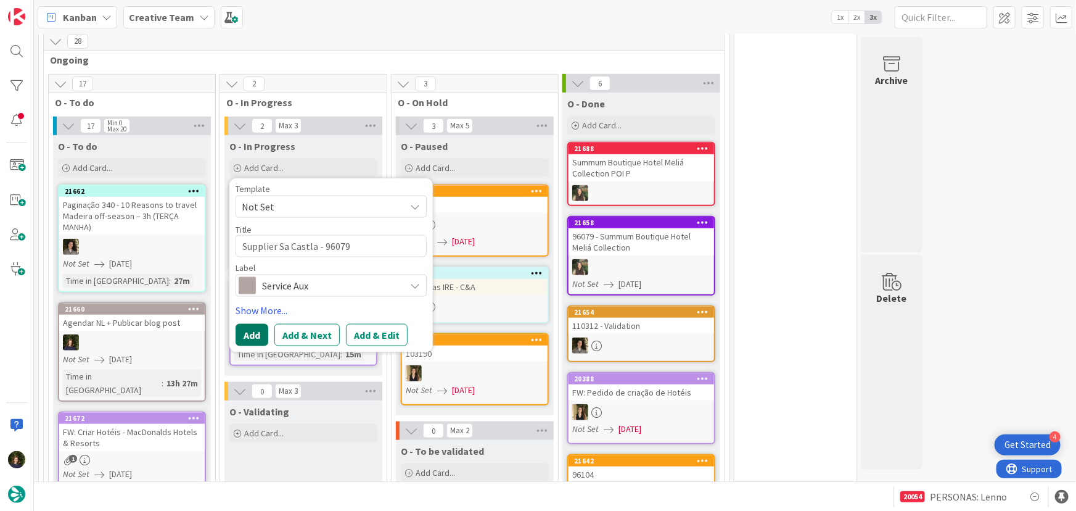
click at [252, 329] on button "Add" at bounding box center [252, 335] width 33 height 22
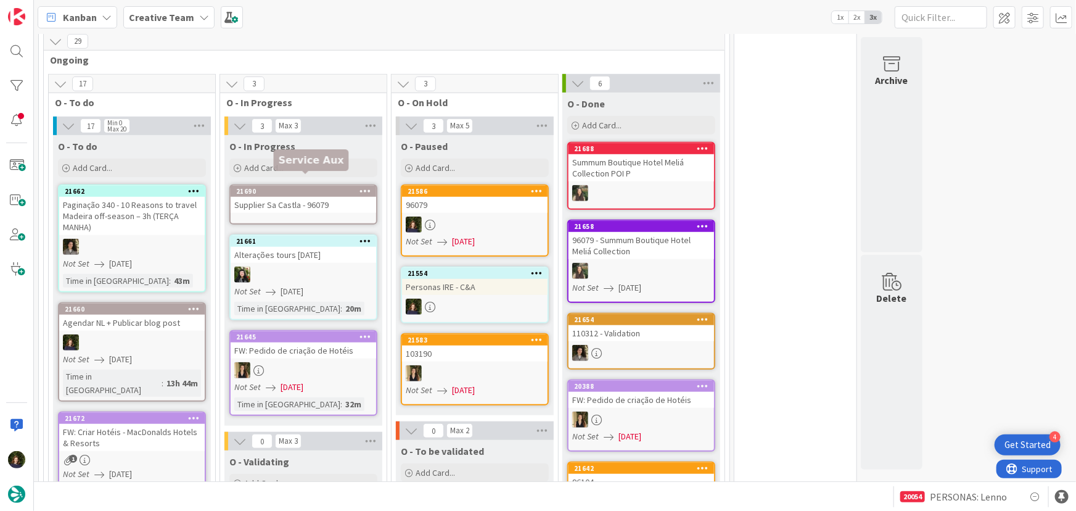
click at [301, 197] on div "Supplier Sa Castla - 96079" at bounding box center [304, 205] width 146 height 16
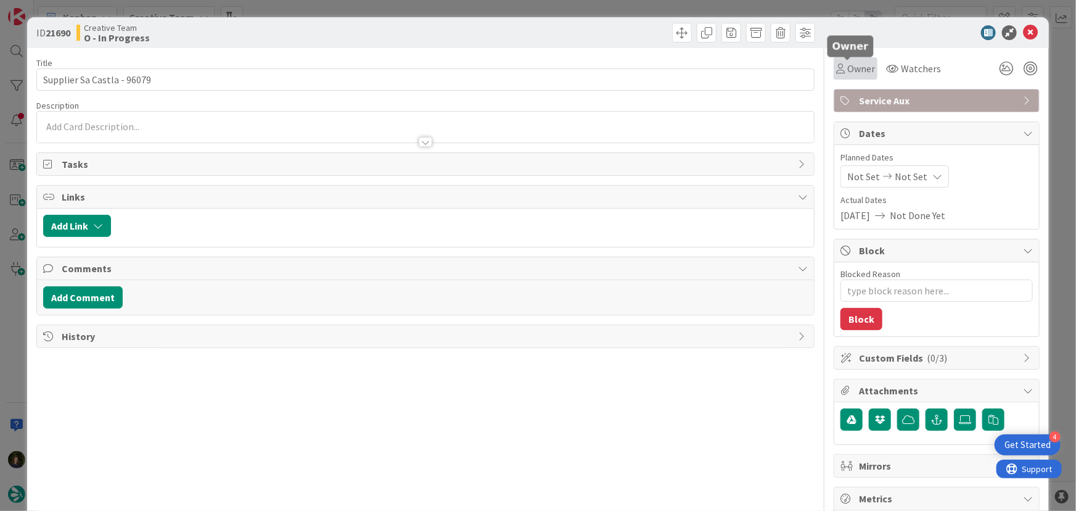
click at [847, 67] on span "Owner" at bounding box center [861, 68] width 28 height 15
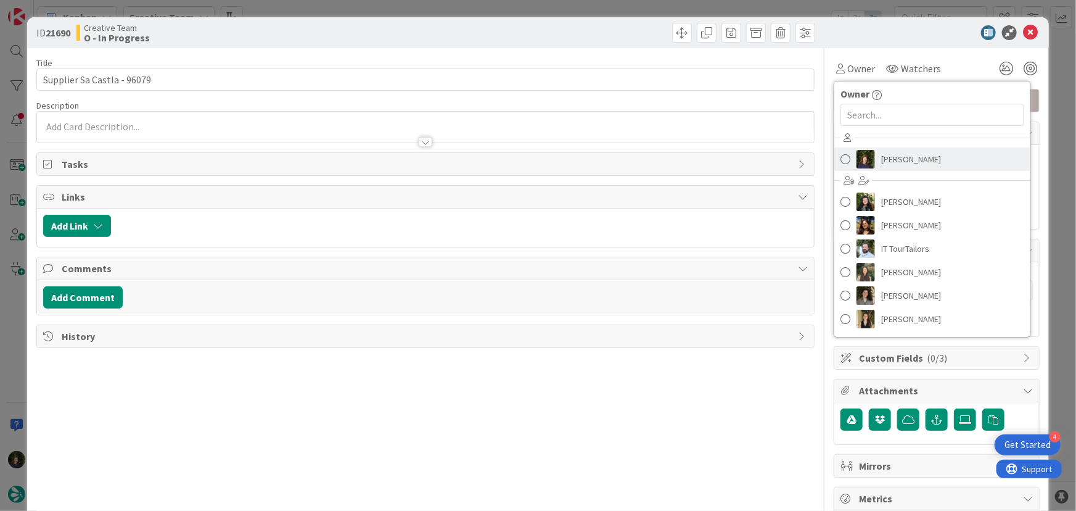
click at [881, 158] on span "Margarida Carvalho" at bounding box center [911, 159] width 60 height 18
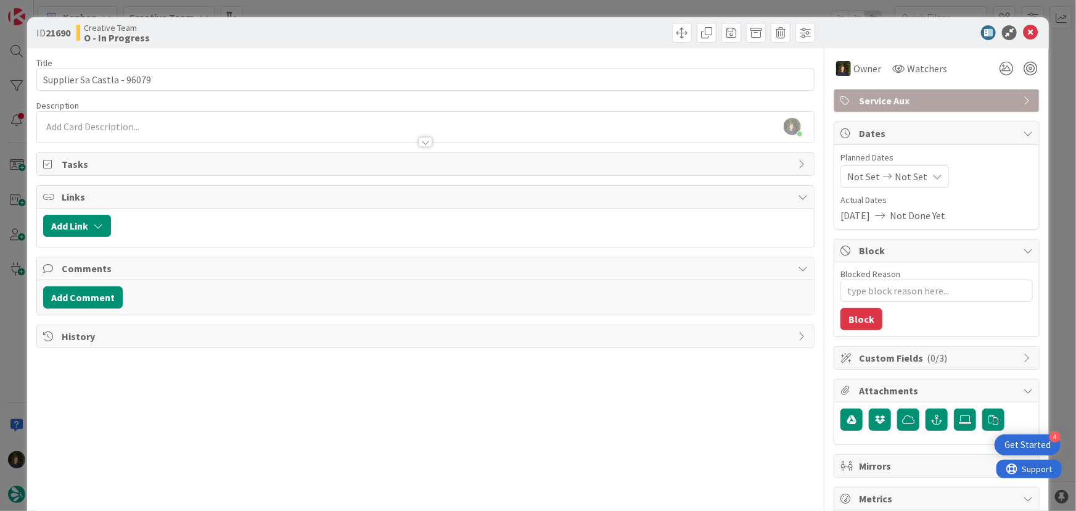
scroll to position [382, 0]
click at [1023, 35] on icon at bounding box center [1030, 32] width 15 height 15
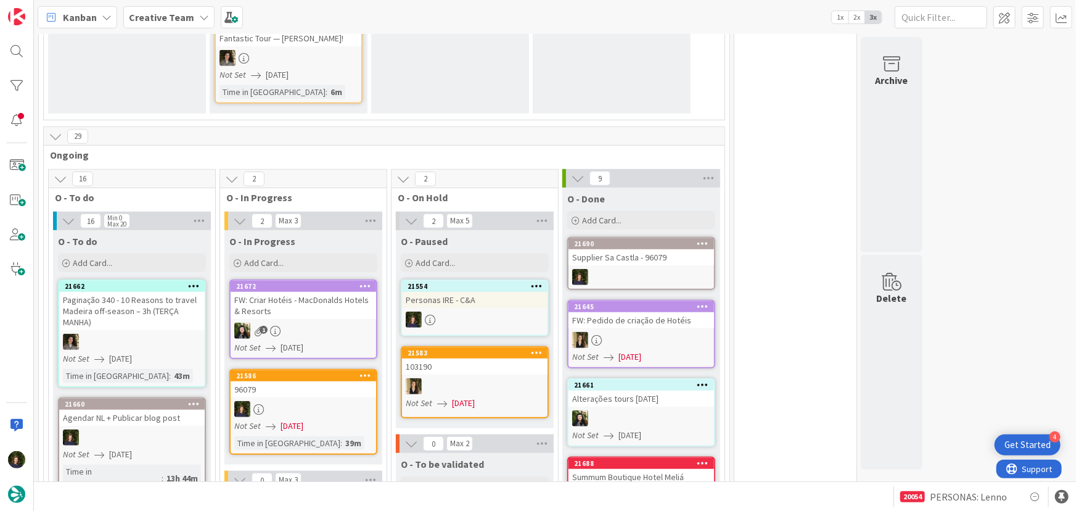
scroll to position [280, 0]
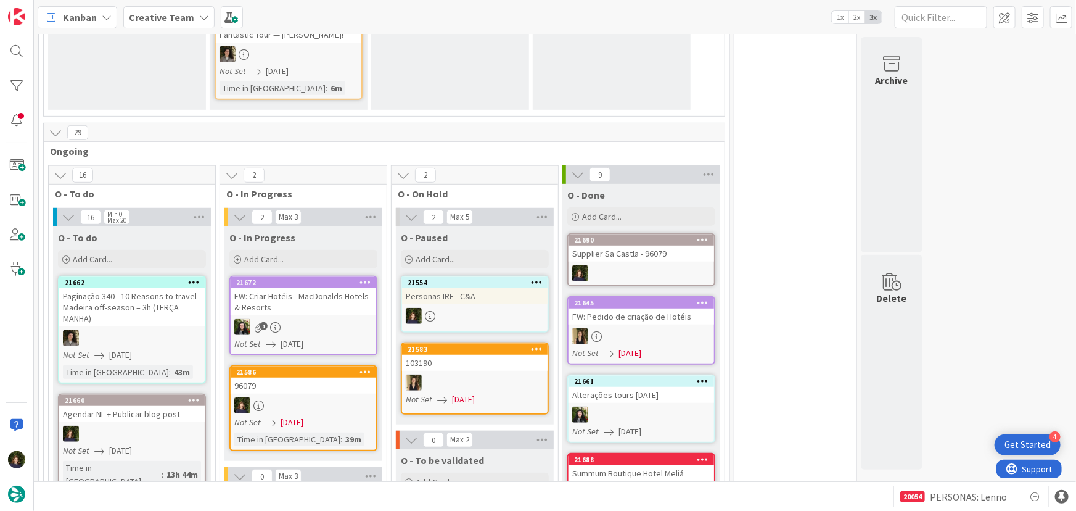
click at [284, 400] on div at bounding box center [304, 405] width 146 height 16
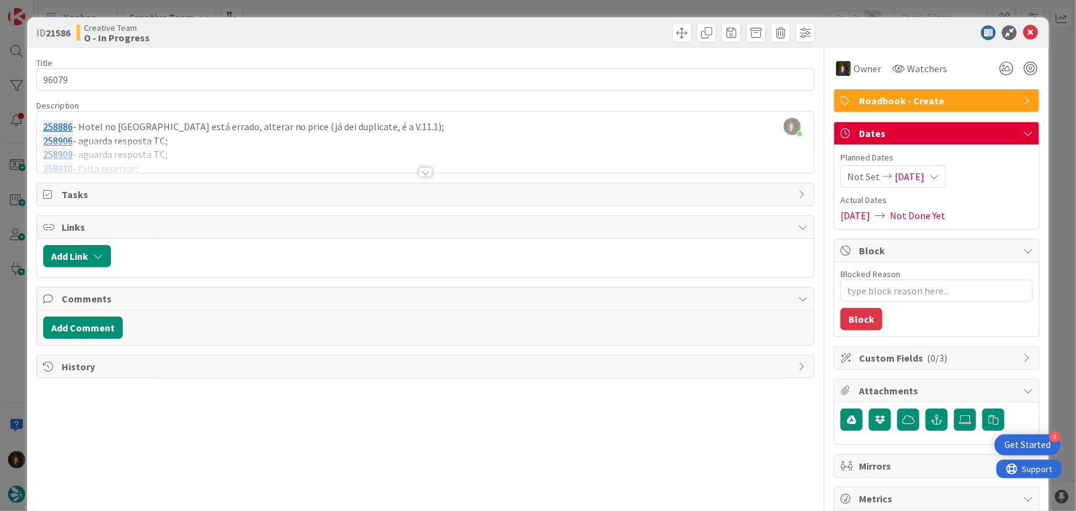
click at [419, 170] on div at bounding box center [426, 172] width 14 height 10
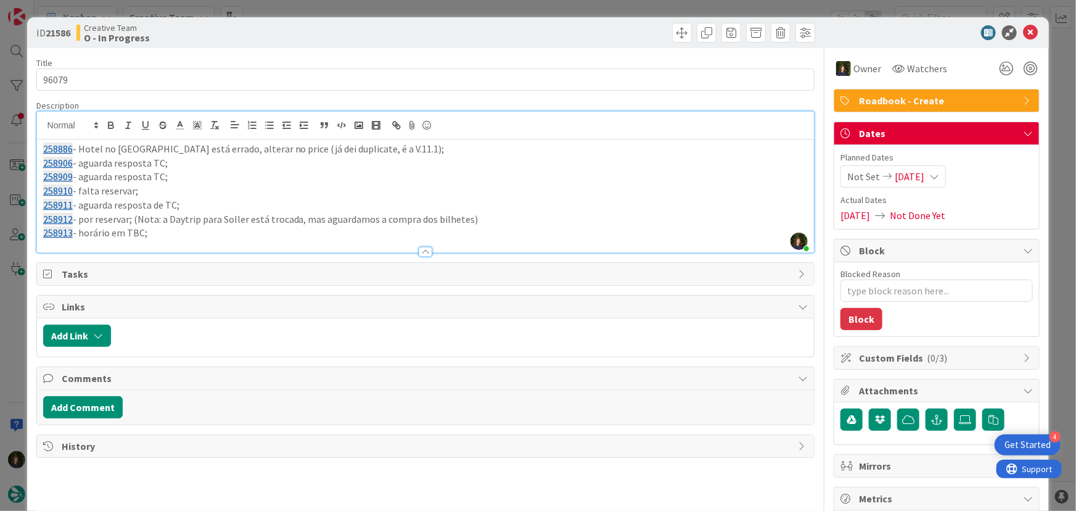
click at [172, 232] on p "258913 - horário em TBC;" at bounding box center [425, 233] width 765 height 14
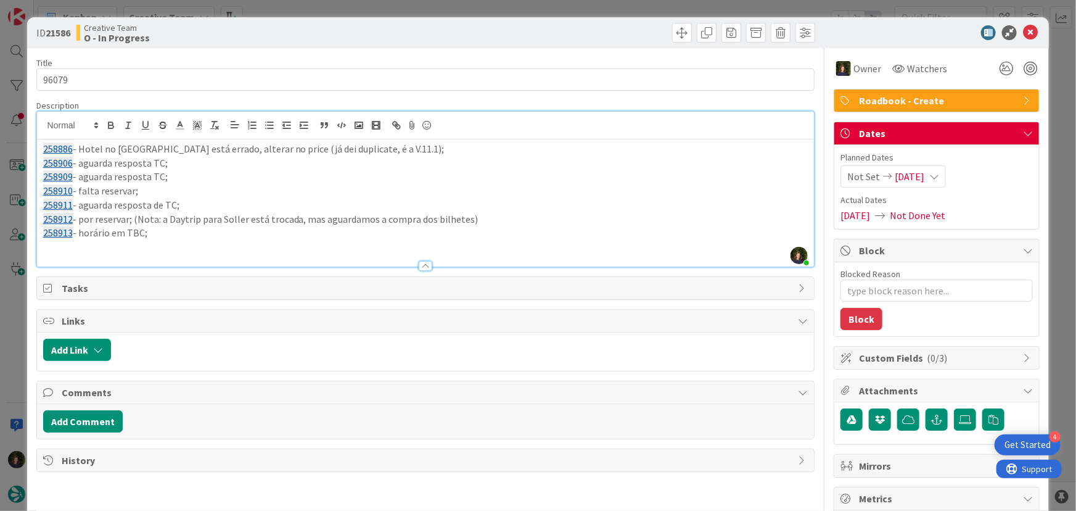
type textarea "x"
click at [263, 244] on p "(Nota para Editora que for rever: POis em Mallorca nãoficaram bem organizados, …" at bounding box center [425, 247] width 765 height 14
click at [191, 245] on p "(Nota para Editora que for rever: POis em Mallorca não ficaram bem organizados,…" at bounding box center [425, 247] width 765 height 14
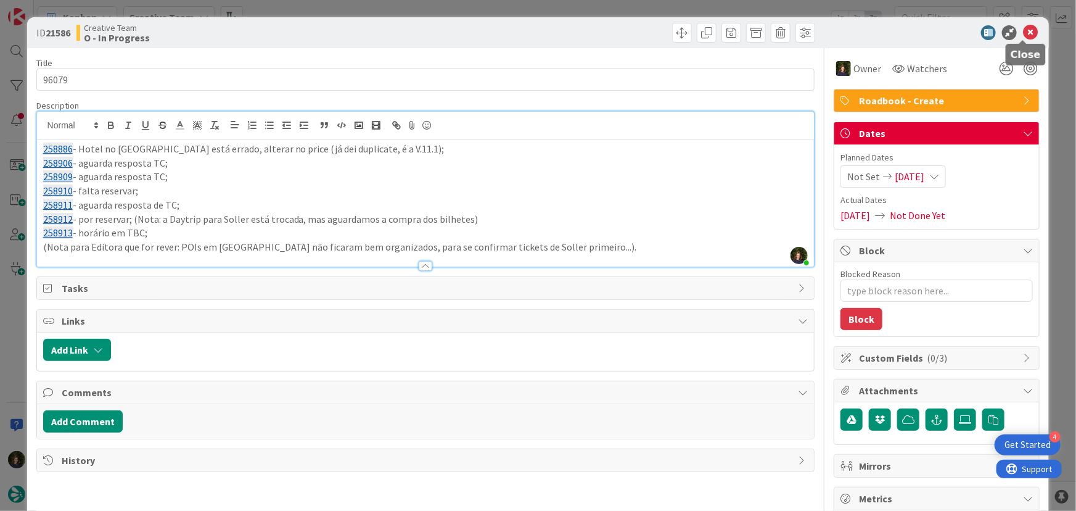
click at [1023, 37] on icon at bounding box center [1030, 32] width 15 height 15
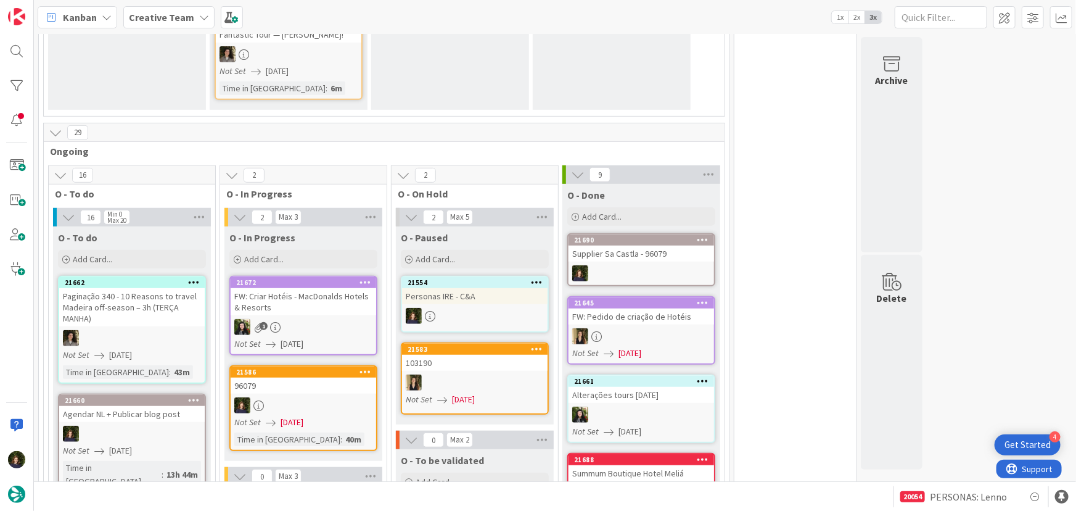
scroll to position [300, 0]
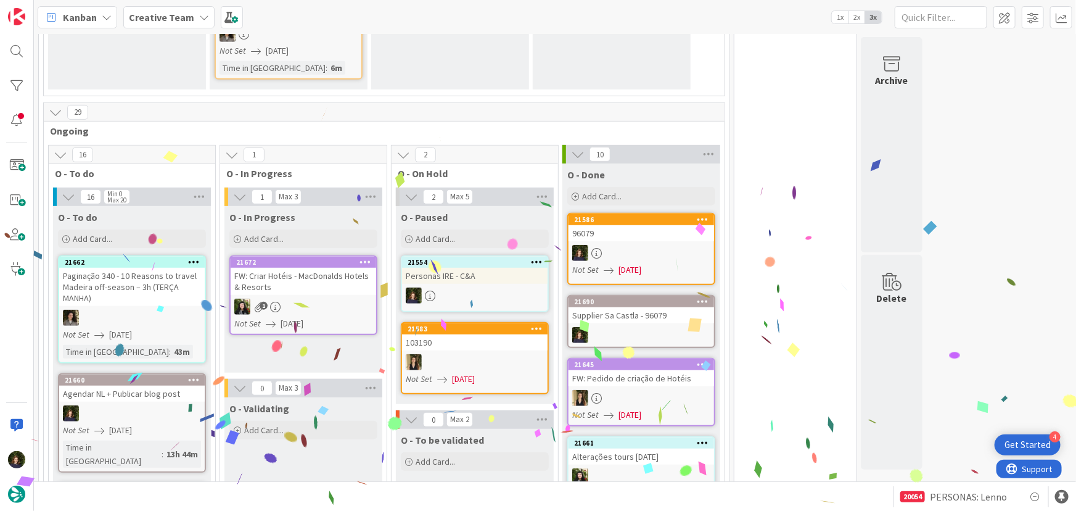
click at [705, 217] on icon at bounding box center [703, 219] width 12 height 9
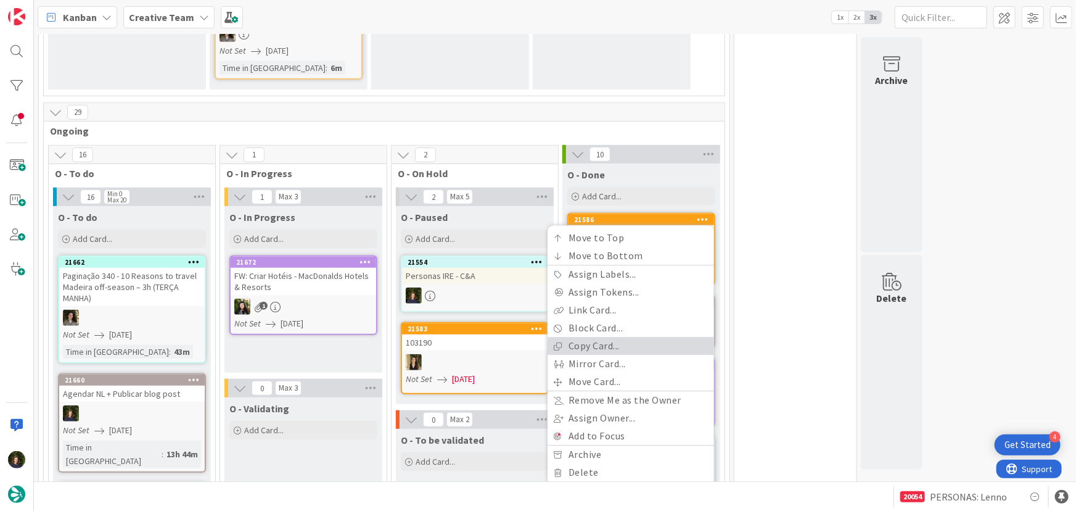
click at [633, 343] on link "Copy Card..." at bounding box center [630, 346] width 166 height 18
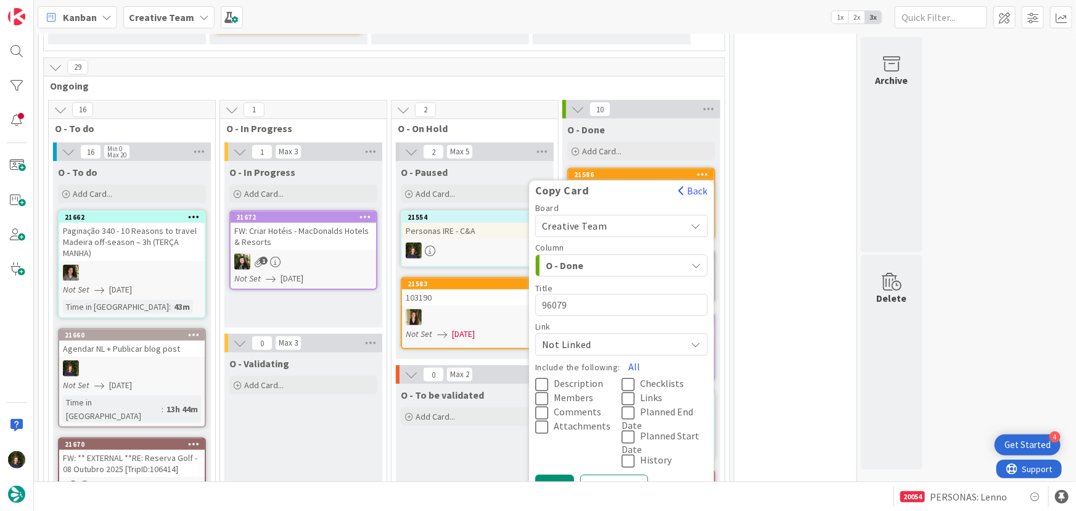
scroll to position [412, 0]
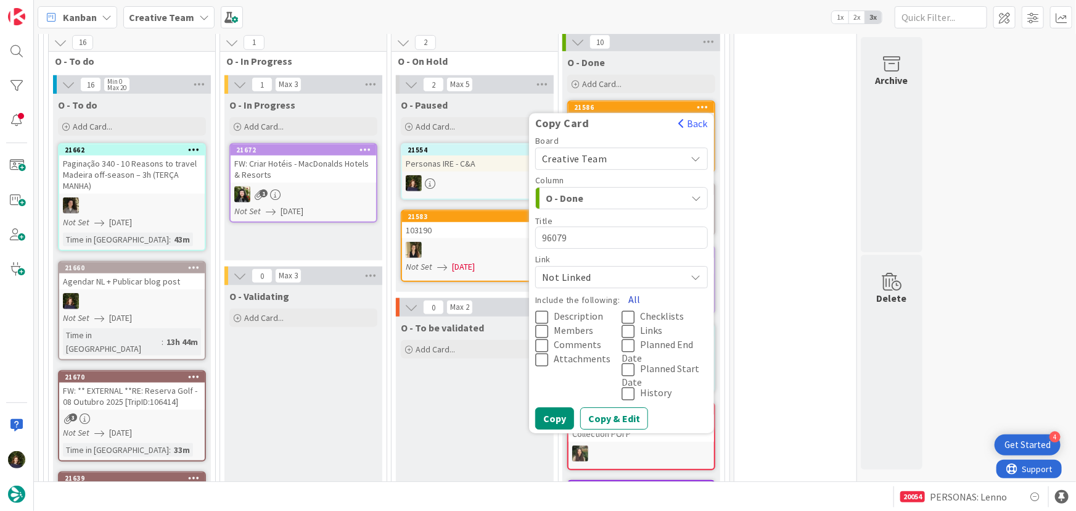
click at [636, 296] on button "All" at bounding box center [634, 300] width 28 height 22
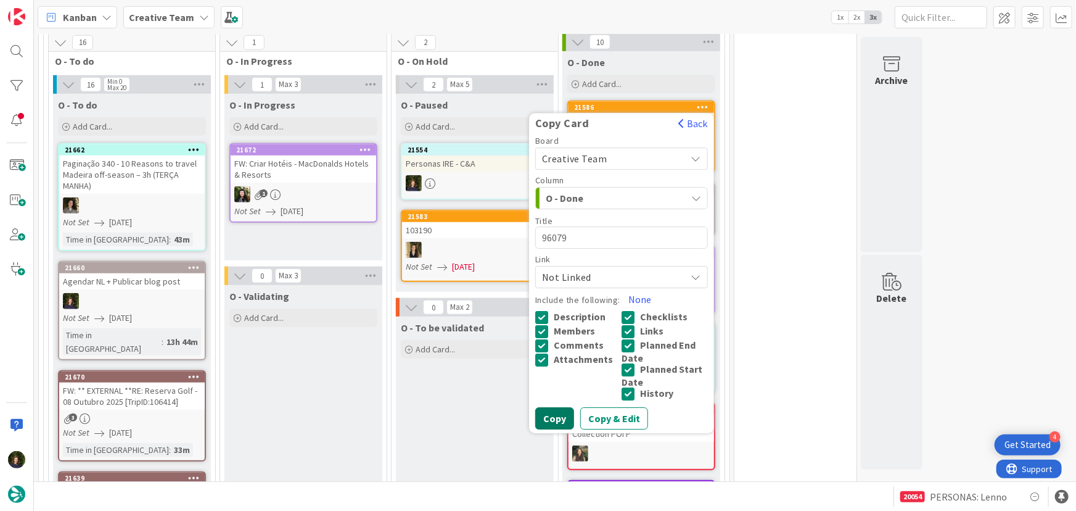
click at [558, 422] on button "Copy" at bounding box center [554, 419] width 39 height 22
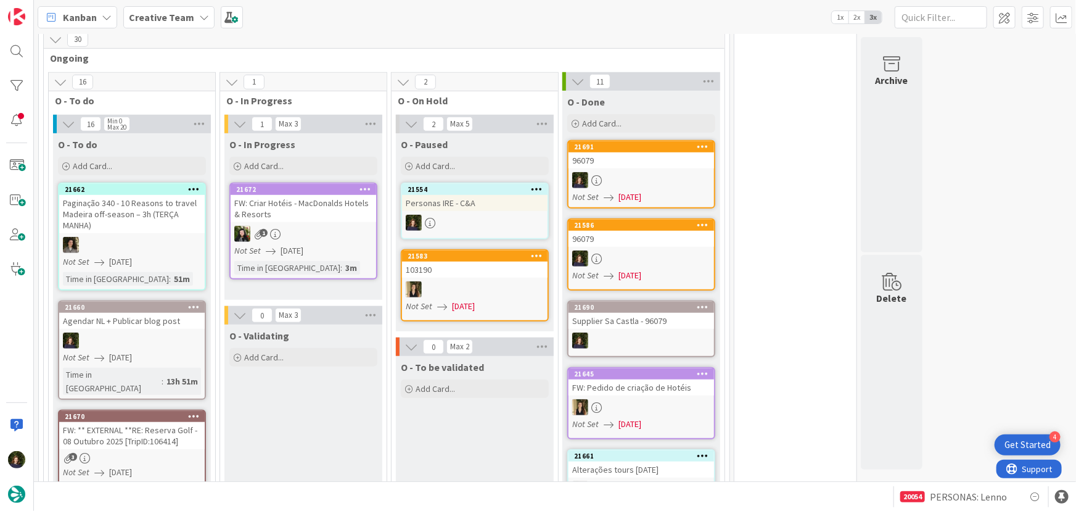
scroll to position [318, 0]
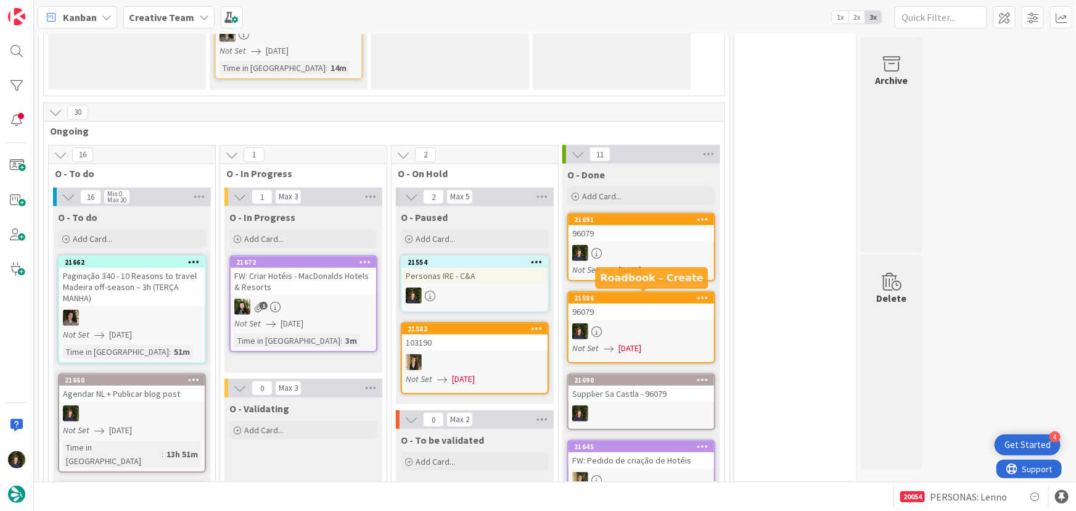
click at [662, 245] on div at bounding box center [641, 253] width 146 height 16
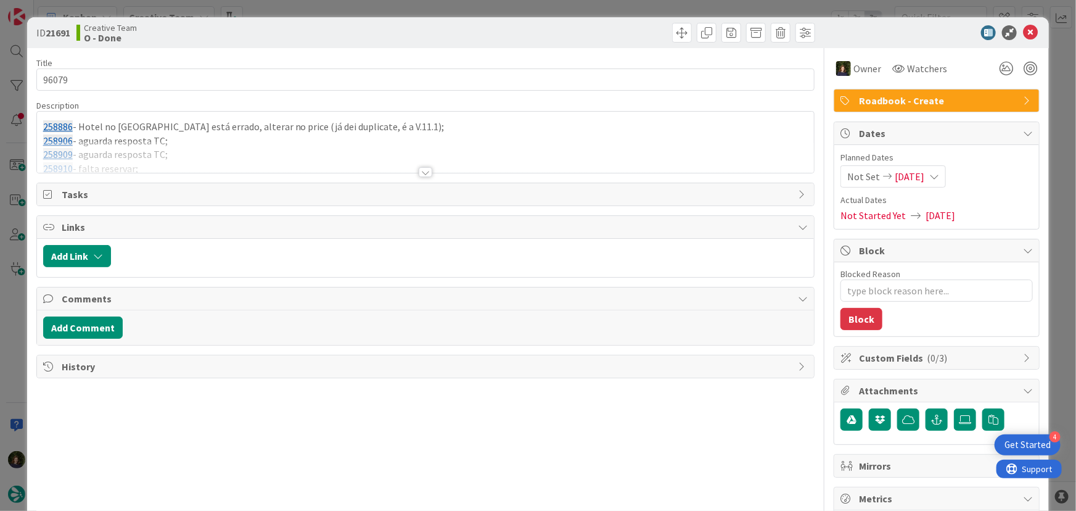
click at [899, 102] on span "Roadbook - Create" at bounding box center [938, 100] width 158 height 15
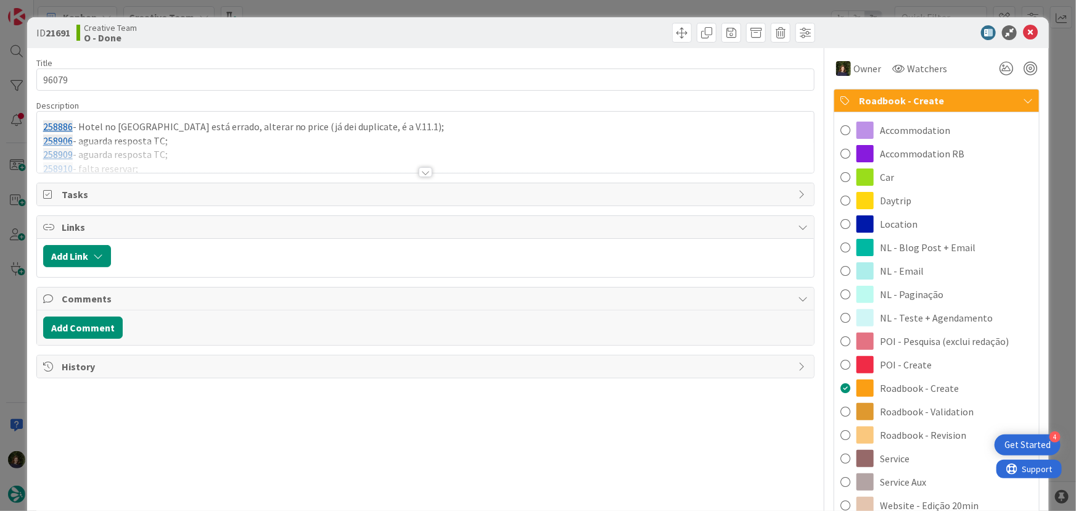
drag, startPoint x: 925, startPoint y: 461, endPoint x: 922, endPoint y: 469, distance: 8.6
click at [925, 467] on div "Service" at bounding box center [936, 457] width 205 height 23
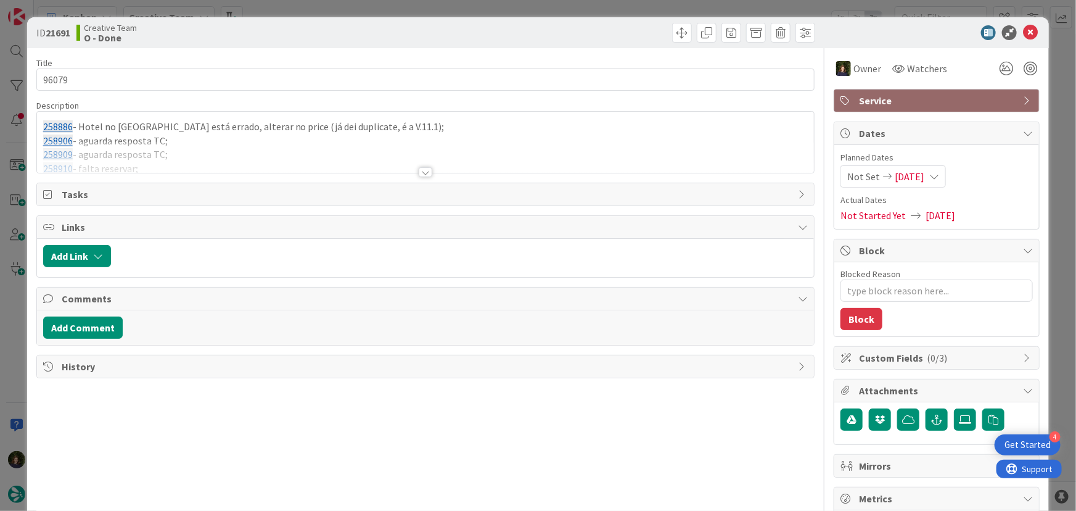
click at [892, 100] on span "Service" at bounding box center [938, 100] width 158 height 15
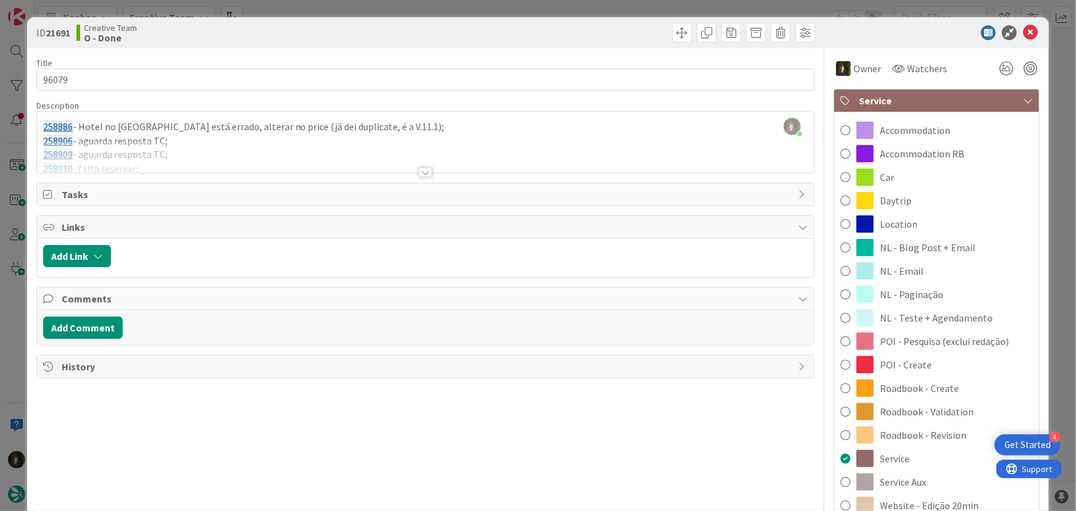
click at [933, 485] on div "Service Aux" at bounding box center [936, 481] width 205 height 23
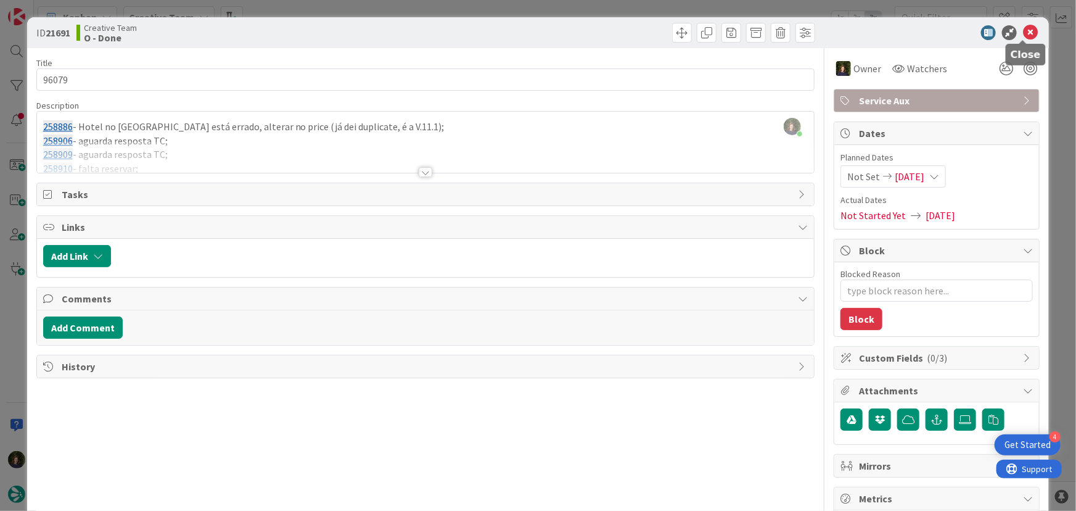
click at [1023, 36] on icon at bounding box center [1030, 32] width 15 height 15
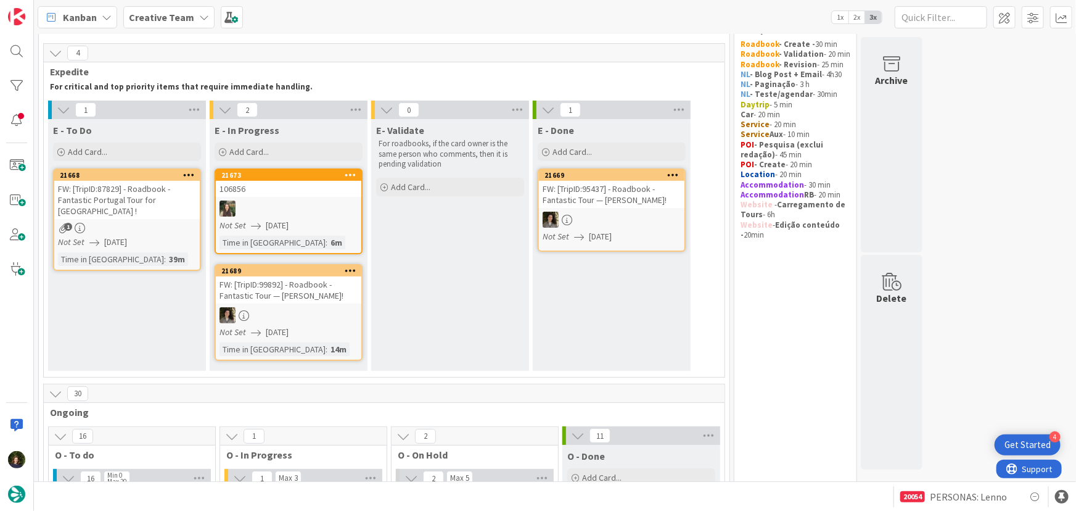
scroll to position [55, 0]
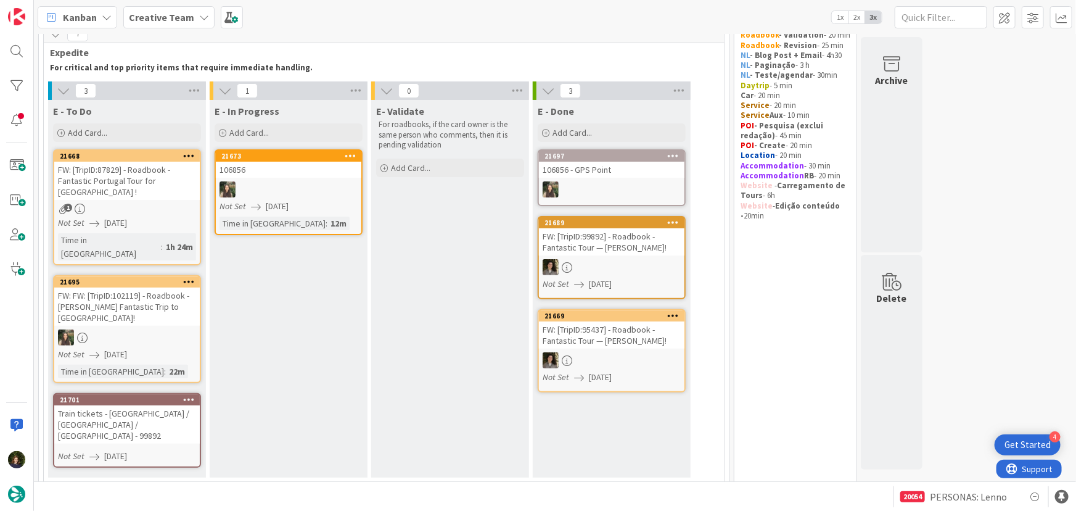
type textarea "x"
